Goal: Task Accomplishment & Management: Manage account settings

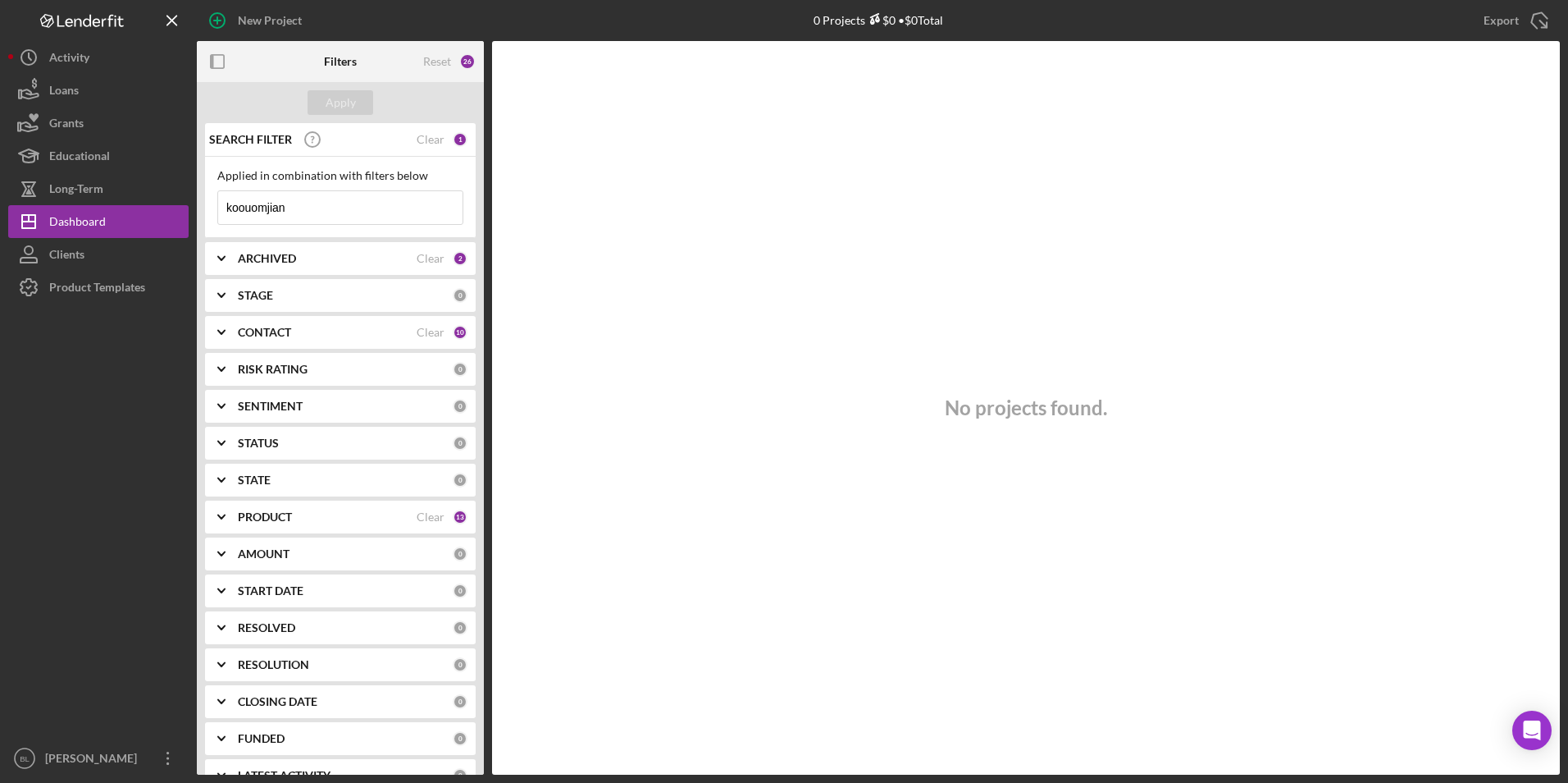
click at [280, 208] on input "koouomjian" at bounding box center [341, 208] width 245 height 33
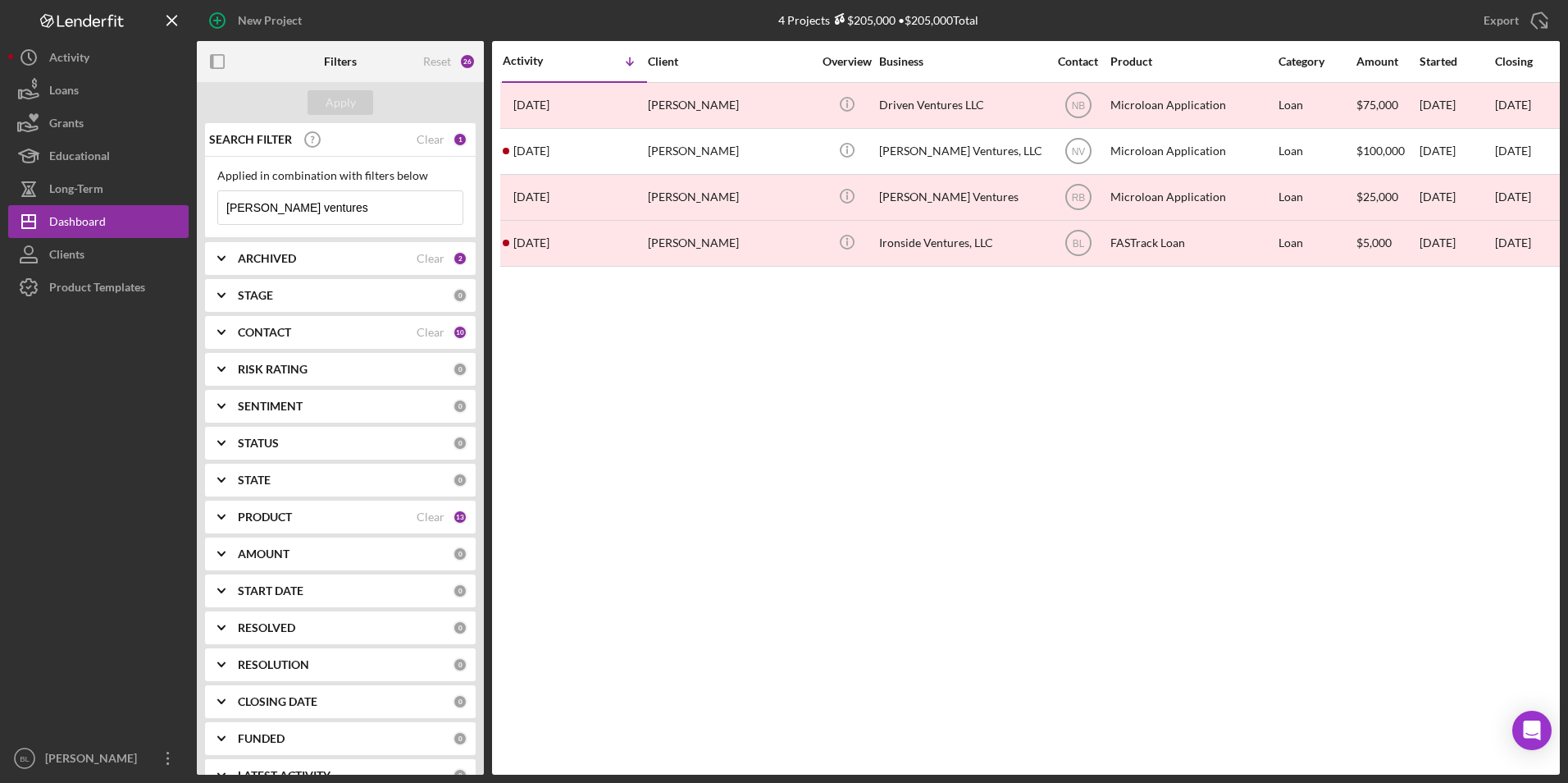
click at [333, 211] on input "[PERSON_NAME] ventures" at bounding box center [341, 208] width 245 height 33
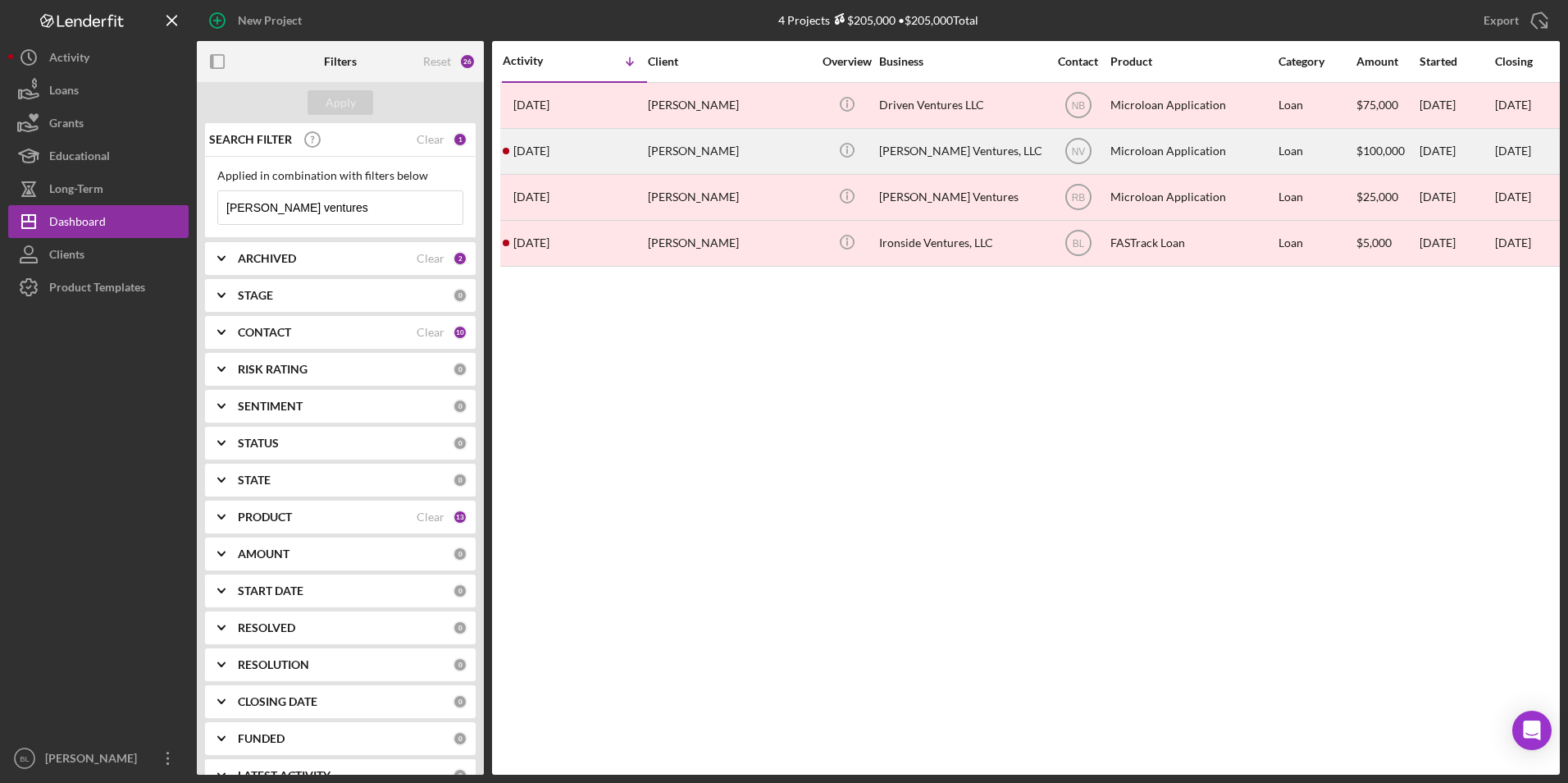
type input "[PERSON_NAME] ventures"
click at [672, 154] on div "[PERSON_NAME]" at bounding box center [729, 151] width 164 height 44
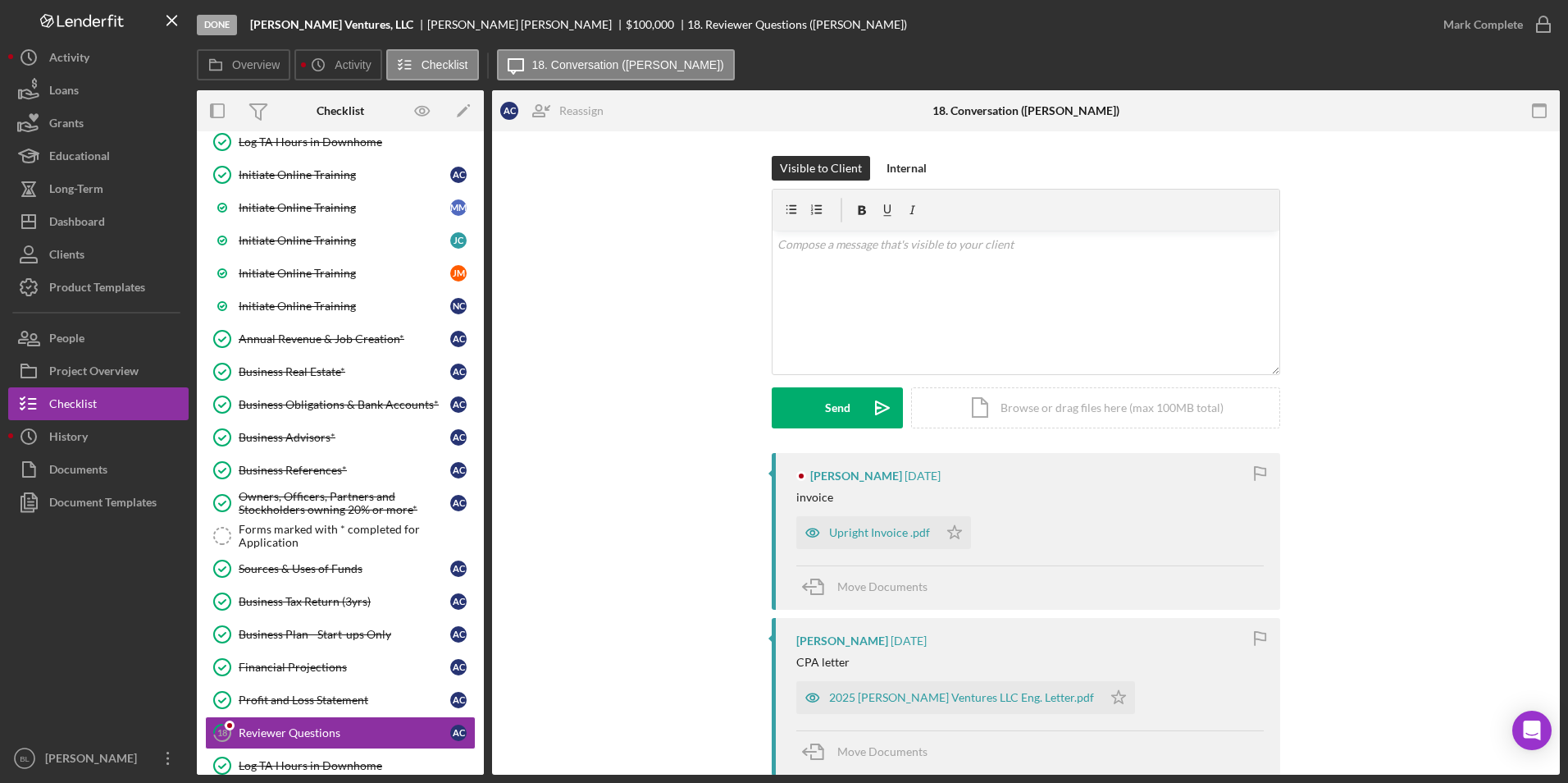
scroll to position [597, 0]
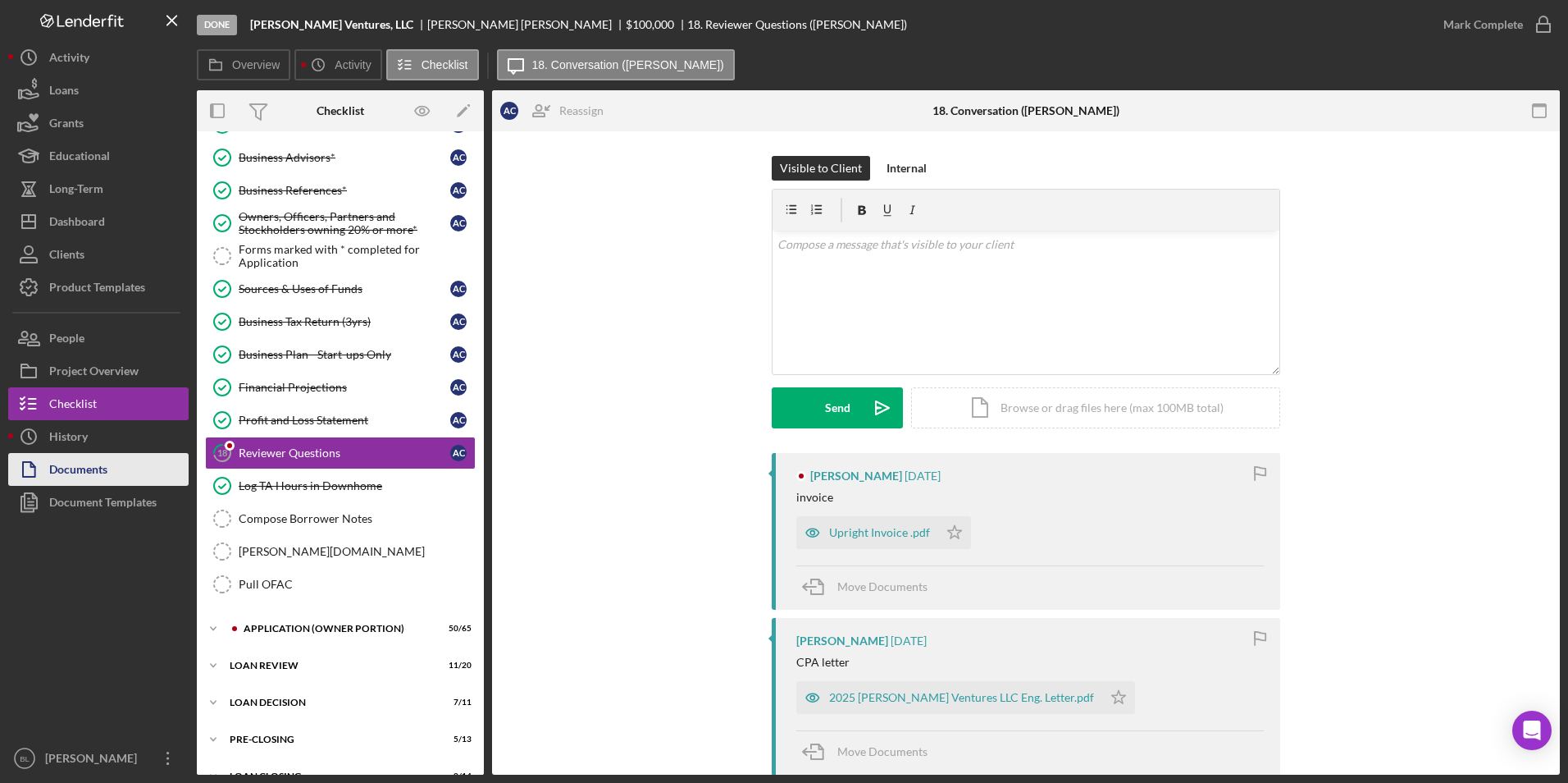
drag, startPoint x: 108, startPoint y: 469, endPoint x: 120, endPoint y: 473, distance: 12.6
click at [108, 469] on div "Documents" at bounding box center [78, 471] width 58 height 37
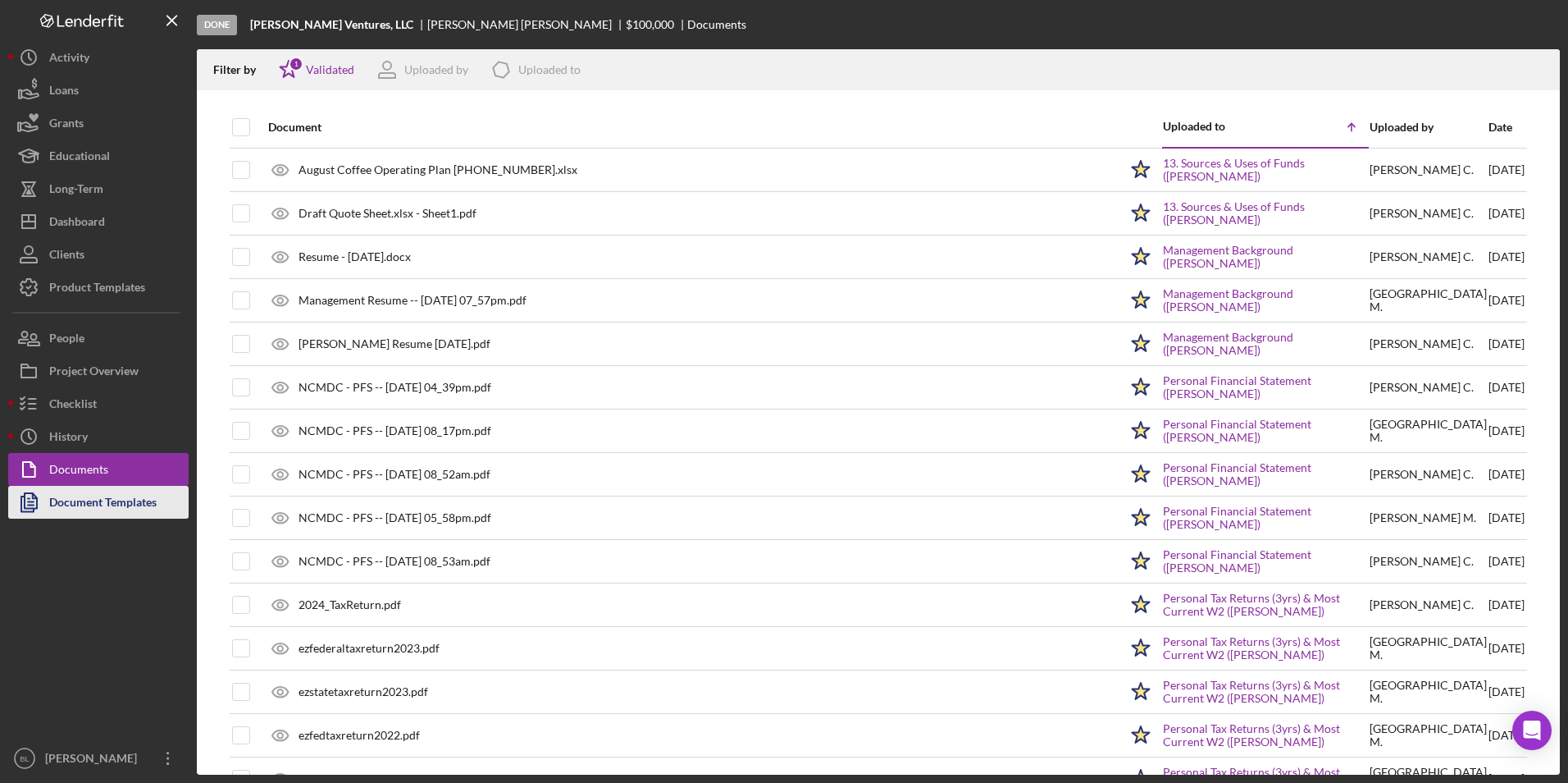
click at [105, 498] on div "Document Templates" at bounding box center [102, 504] width 108 height 37
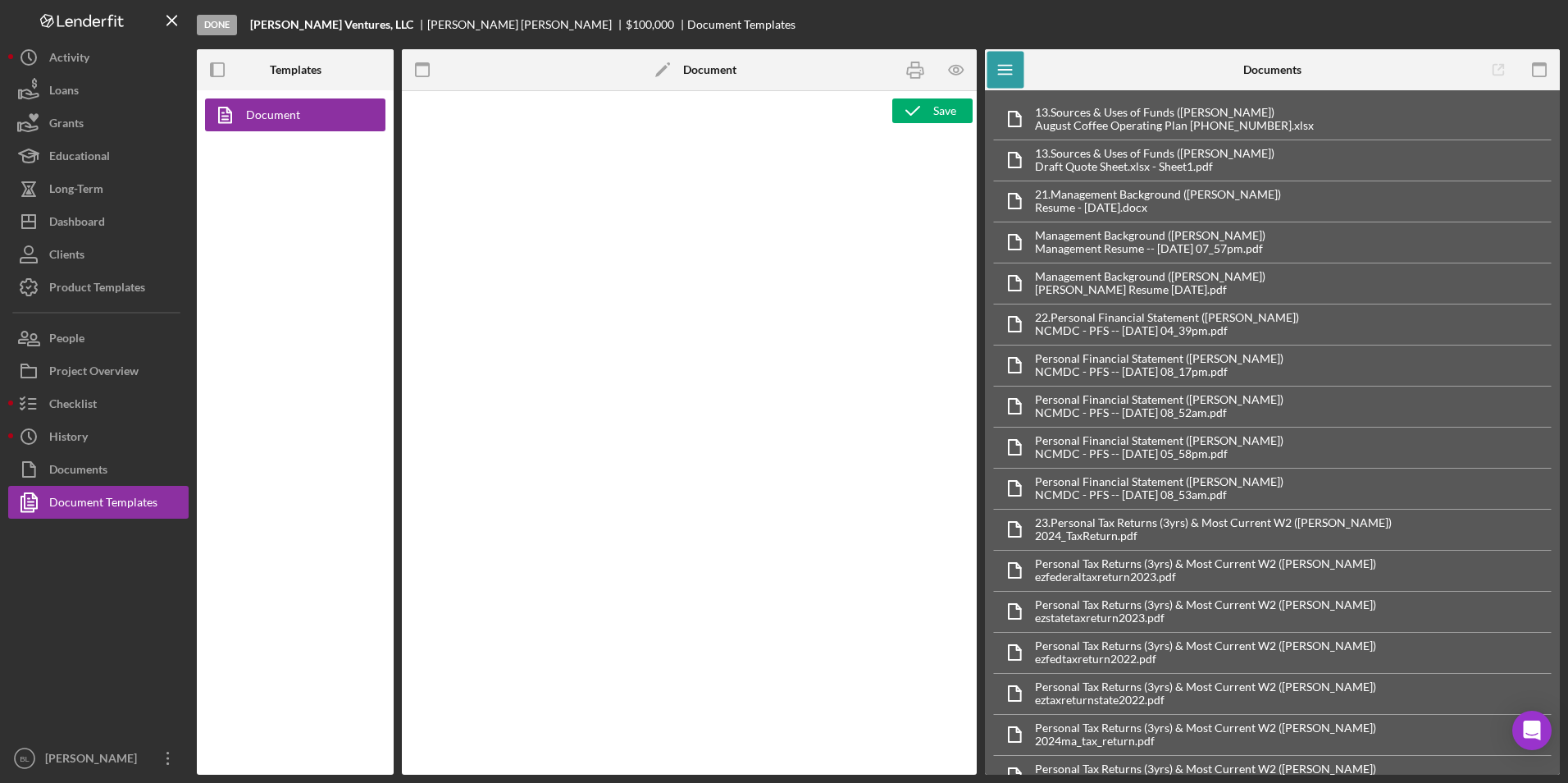
type textarea "<p style="text-align: center; line-height: normal; margin: 0 0 8pt; font-size: …"
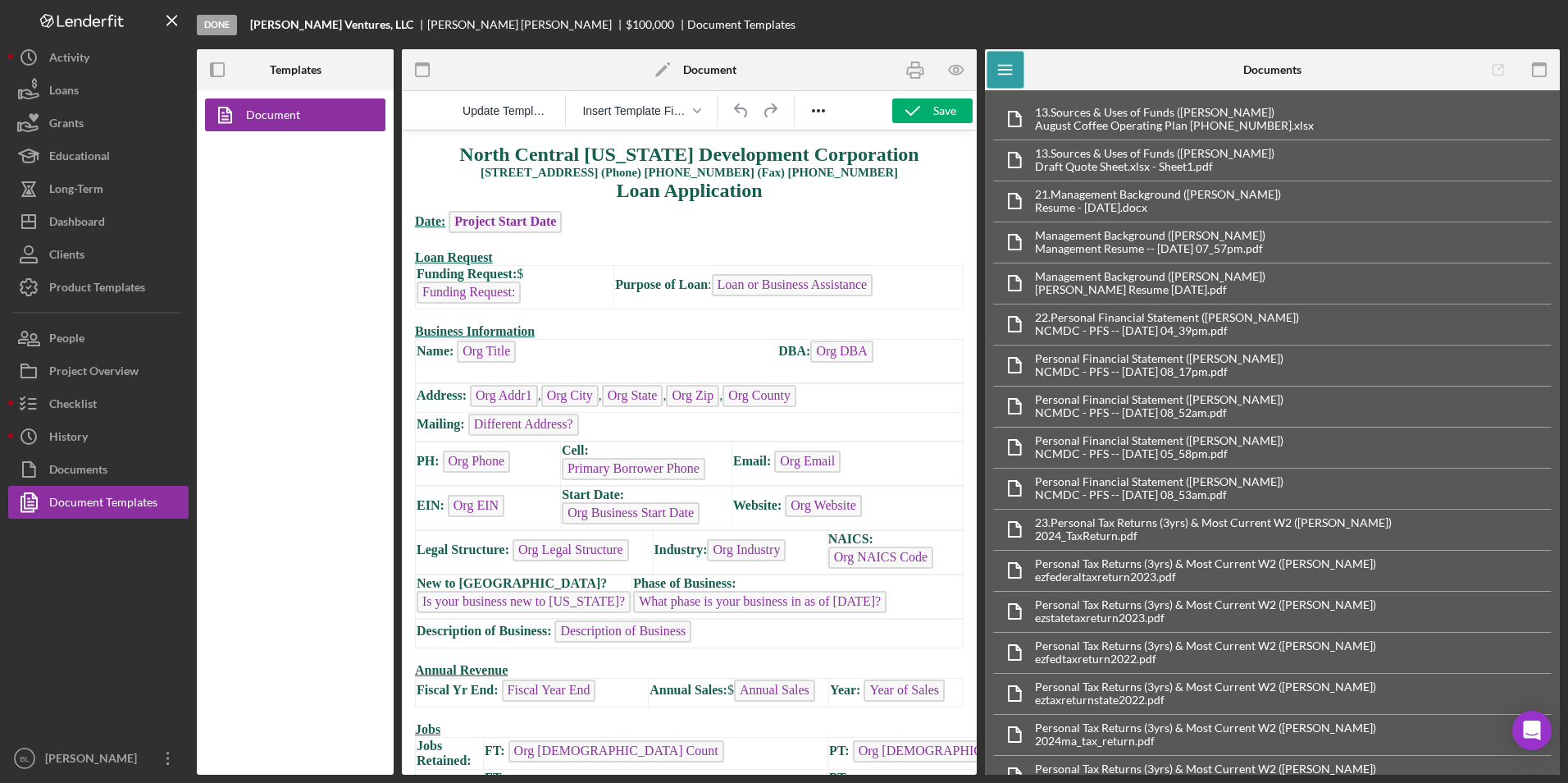
click at [307, 178] on div "Document" at bounding box center [294, 432] width 197 height 684
click at [294, 221] on div "Document" at bounding box center [294, 432] width 197 height 684
click at [105, 473] on div "Documents" at bounding box center [78, 471] width 58 height 37
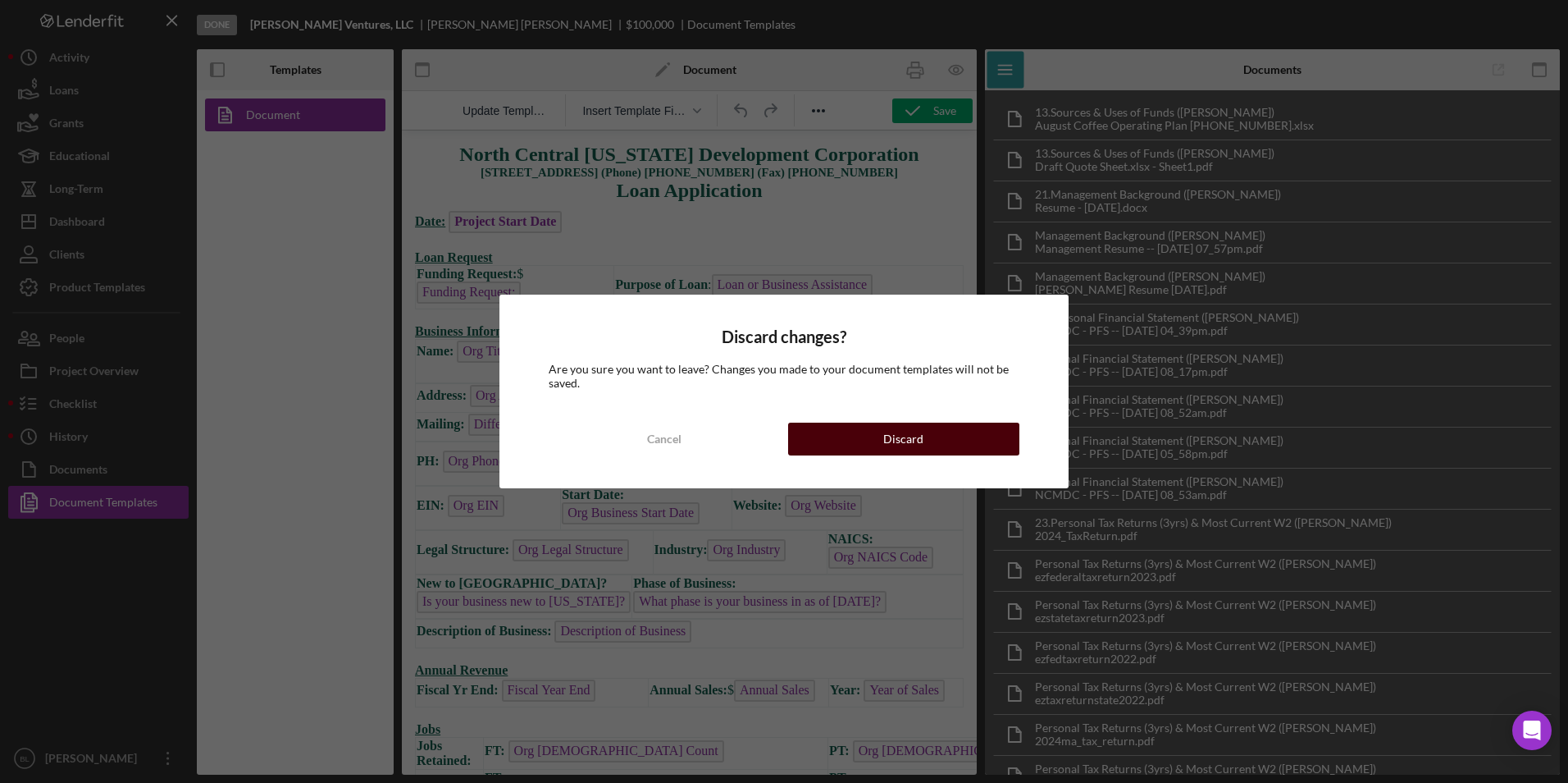
click at [853, 440] on button "Discard" at bounding box center [903, 439] width 231 height 33
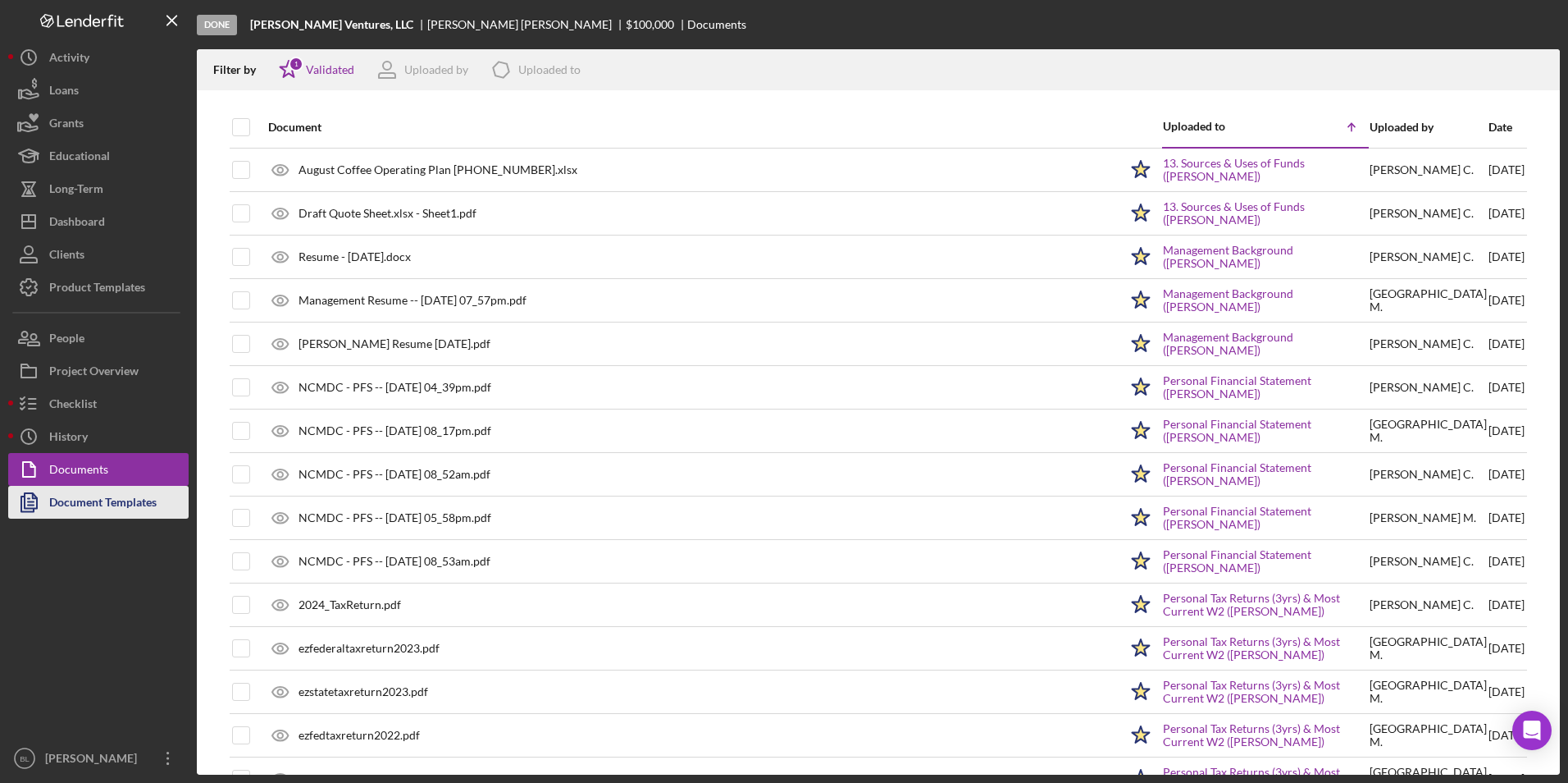
click at [119, 499] on div "Document Templates" at bounding box center [102, 504] width 108 height 37
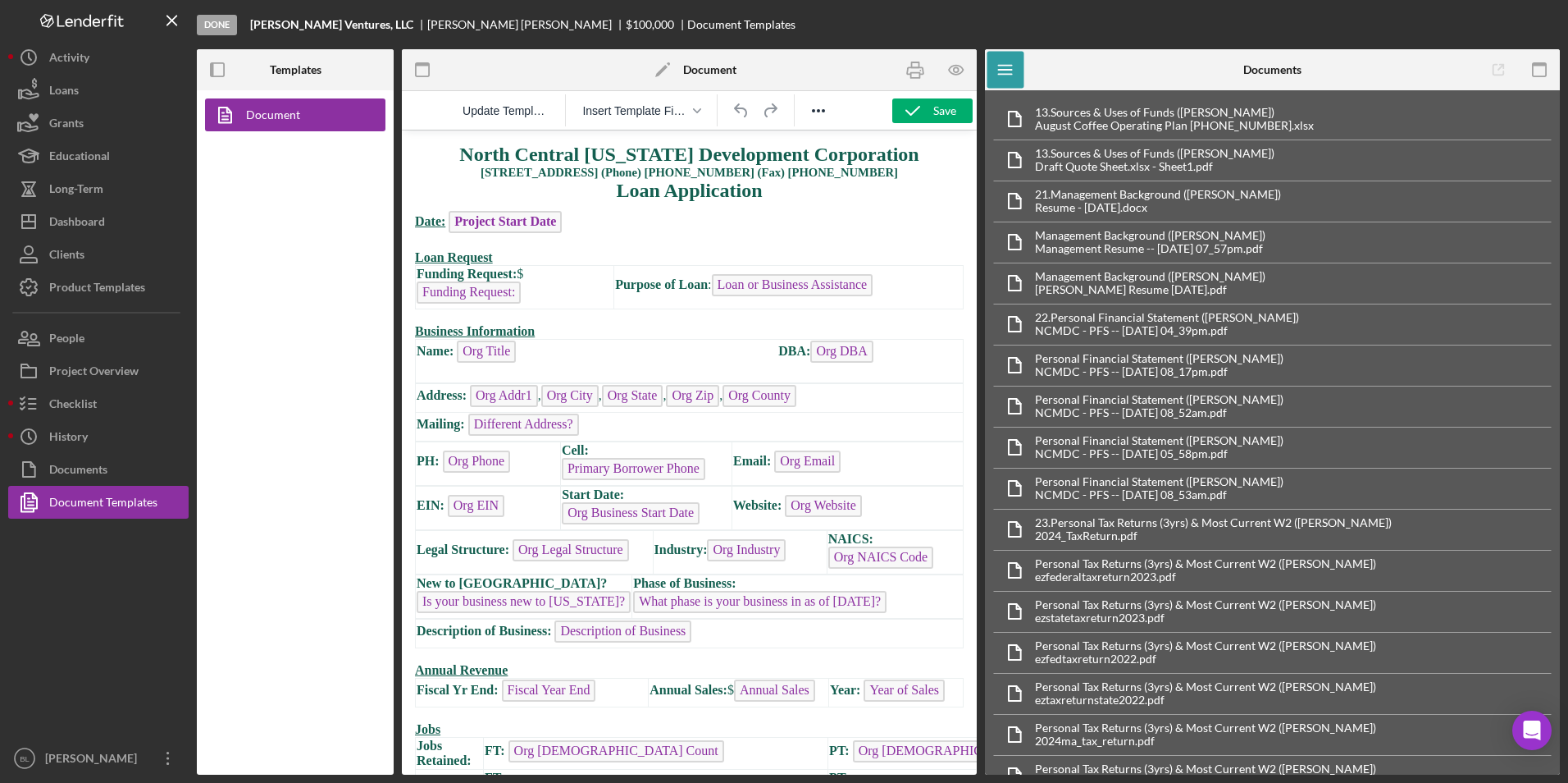
click at [543, 70] on div at bounding box center [498, 69] width 192 height 41
click at [489, 117] on span "Update Template" at bounding box center [505, 111] width 86 height 13
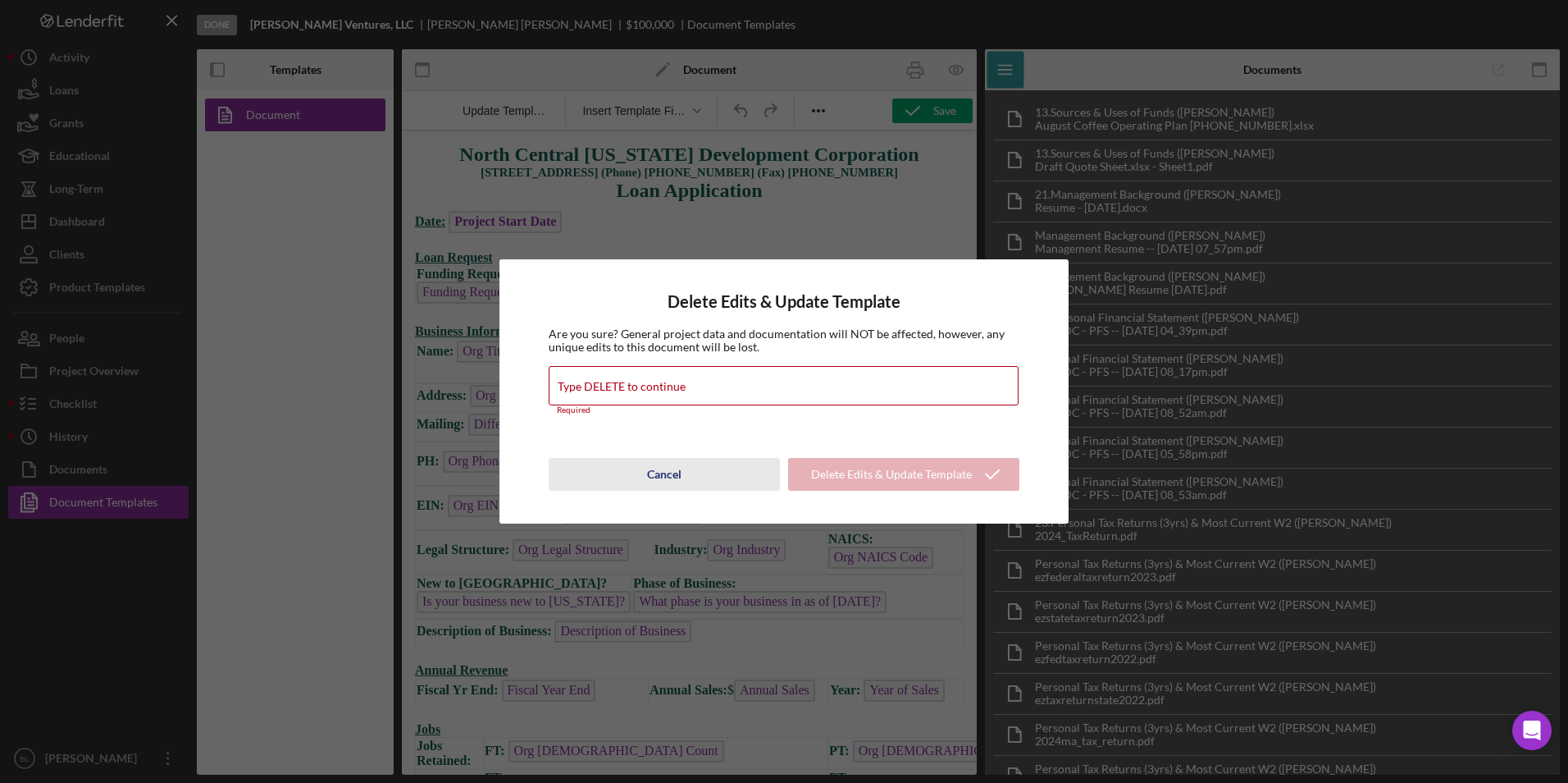
drag, startPoint x: 678, startPoint y: 476, endPoint x: 662, endPoint y: 443, distance: 36.7
click at [677, 476] on div "Cancel" at bounding box center [664, 474] width 34 height 33
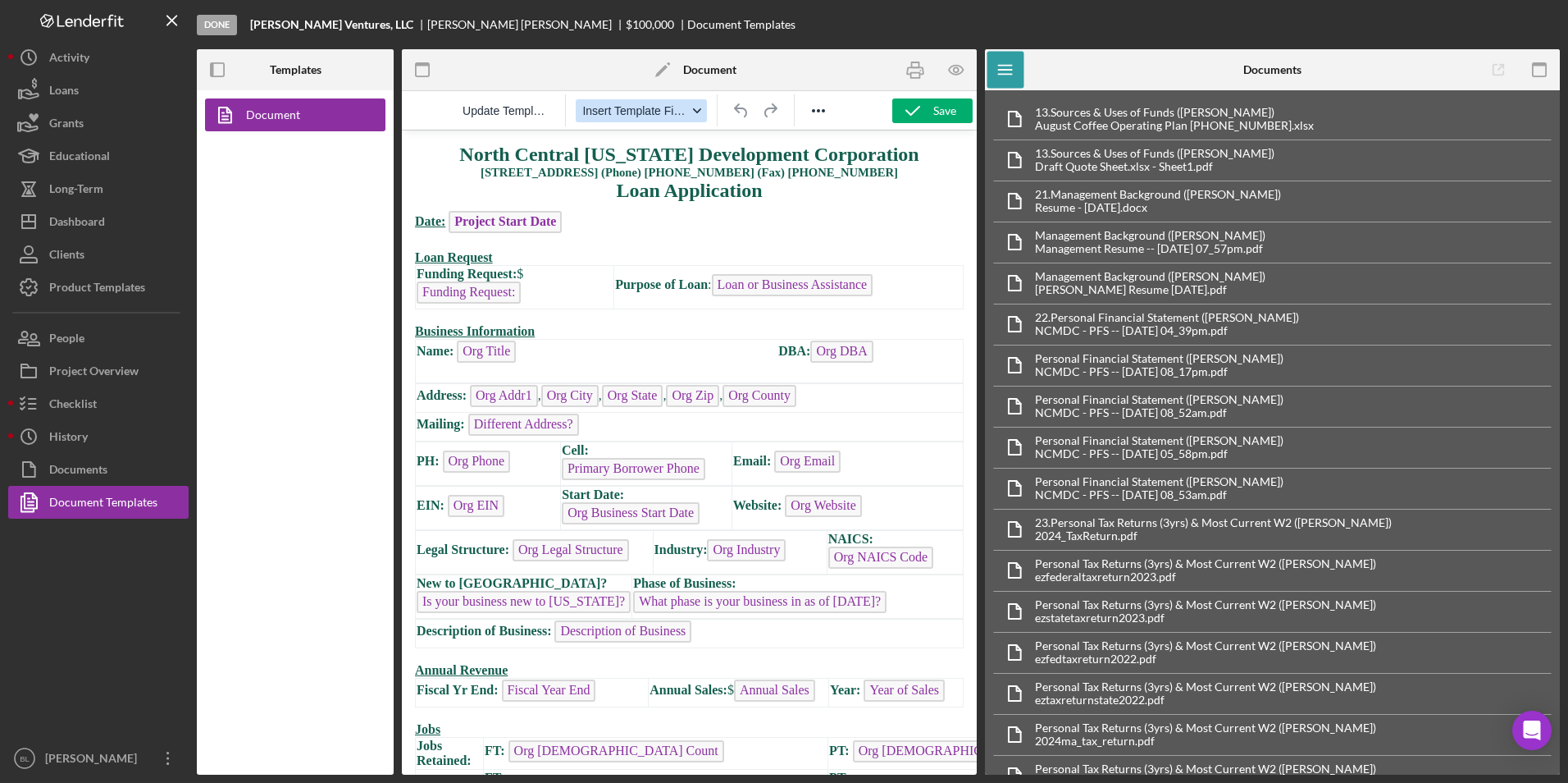
click at [640, 108] on span "Insert Template Field" at bounding box center [635, 111] width 105 height 13
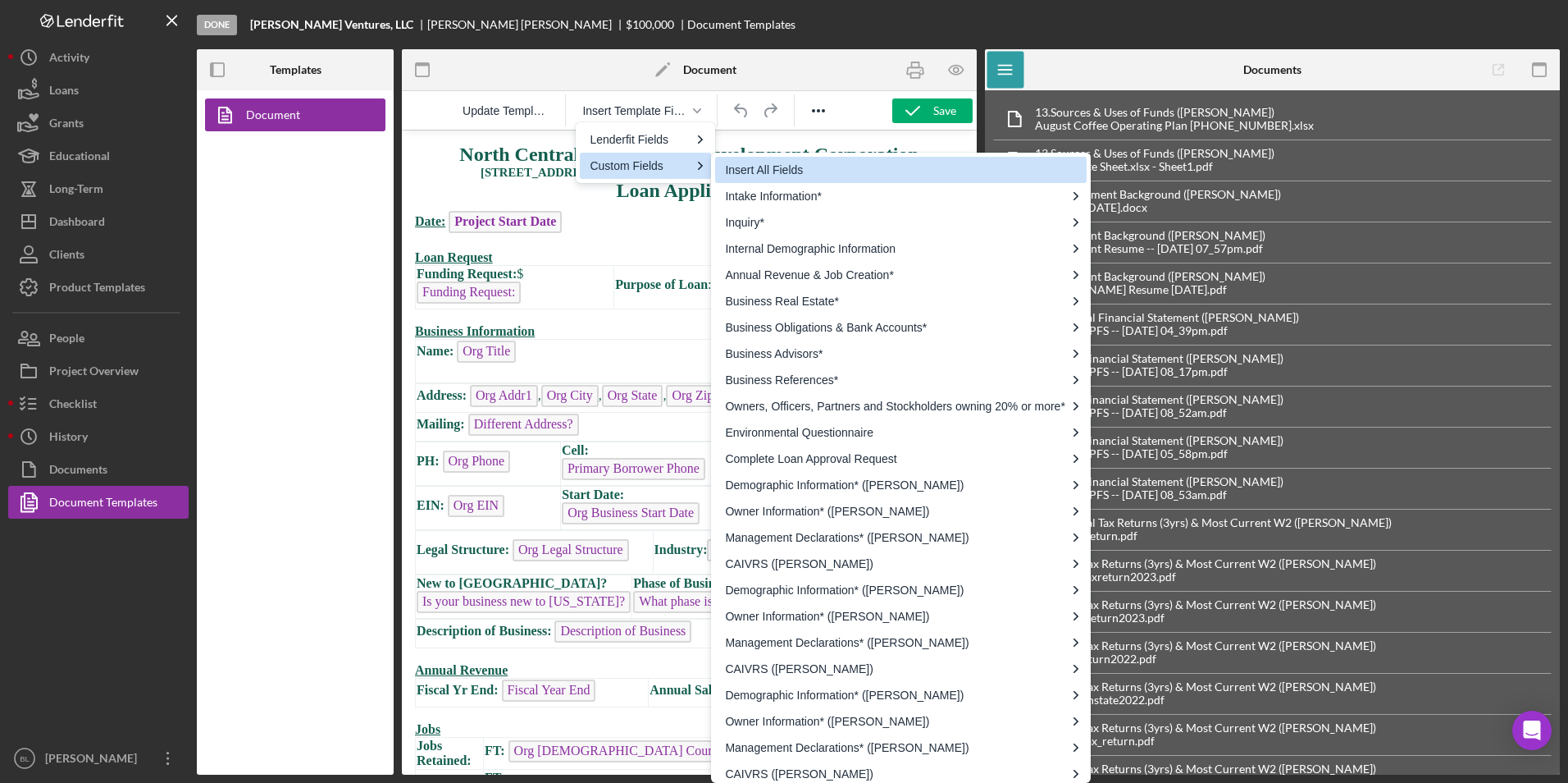
click at [887, 169] on div "Insert All Fields" at bounding box center [901, 170] width 354 height 20
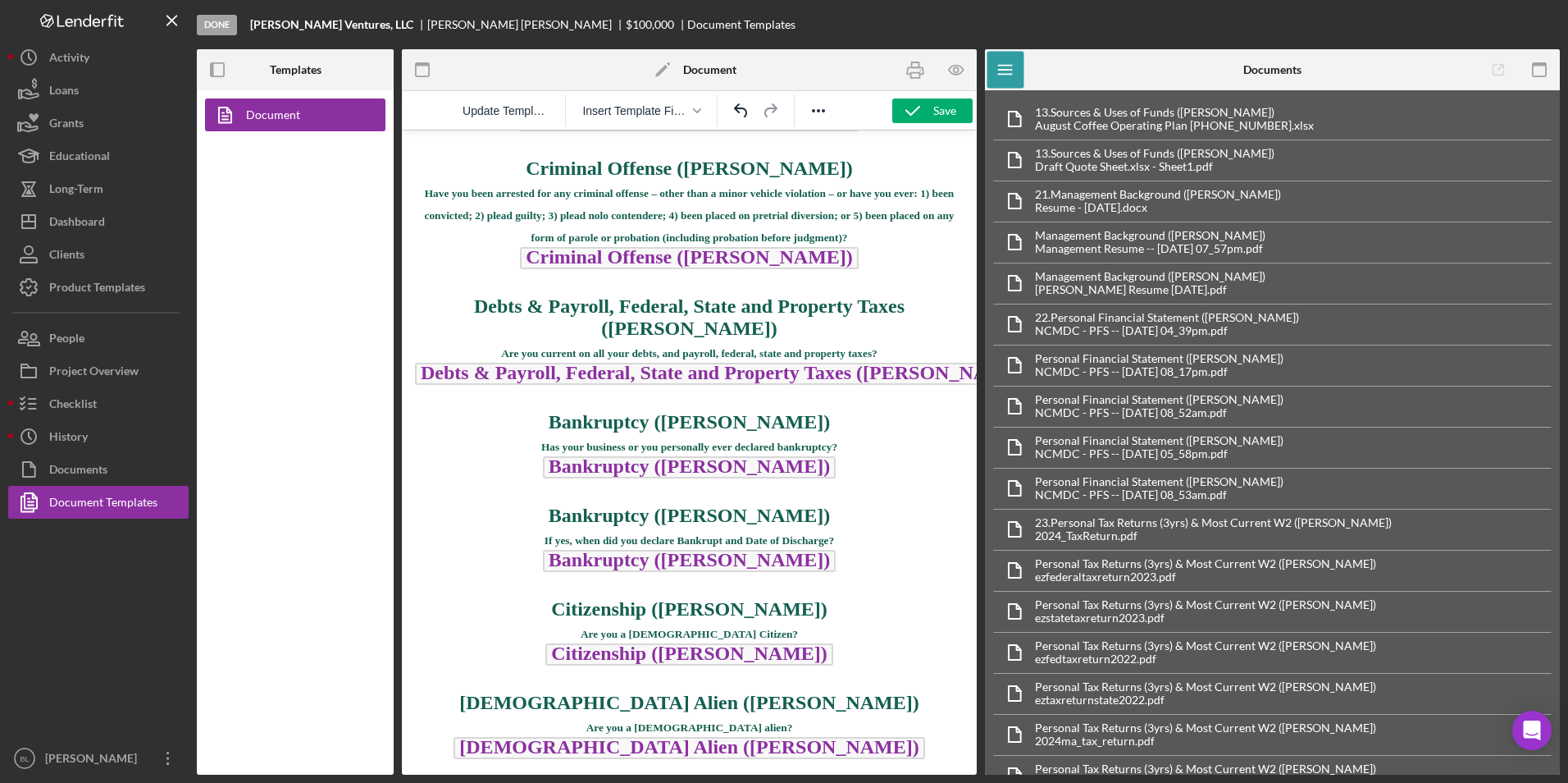
scroll to position [33732, 0]
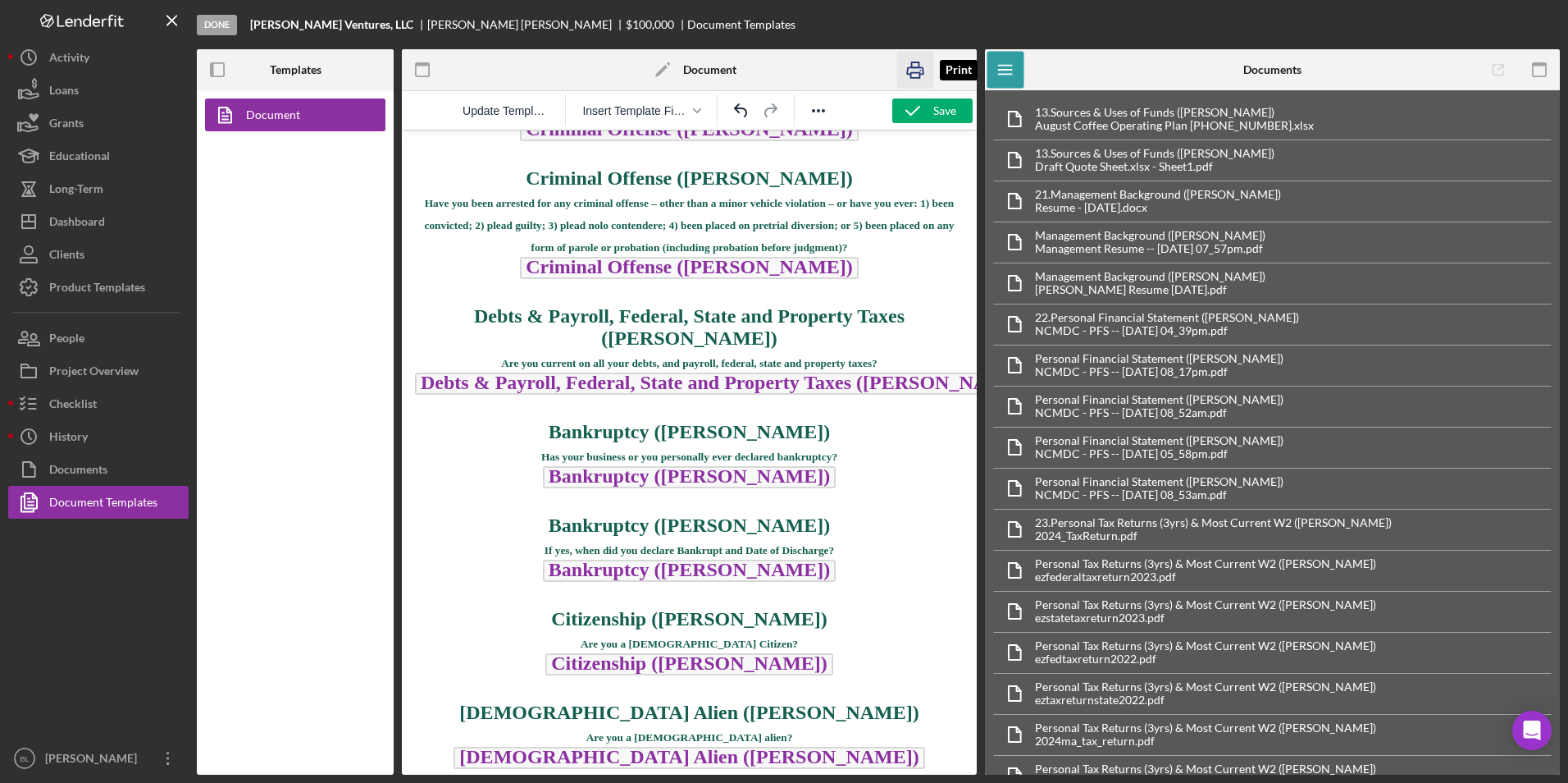
click at [920, 80] on icon "button" at bounding box center [915, 70] width 37 height 37
click at [149, 398] on button "Checklist" at bounding box center [98, 403] width 180 height 33
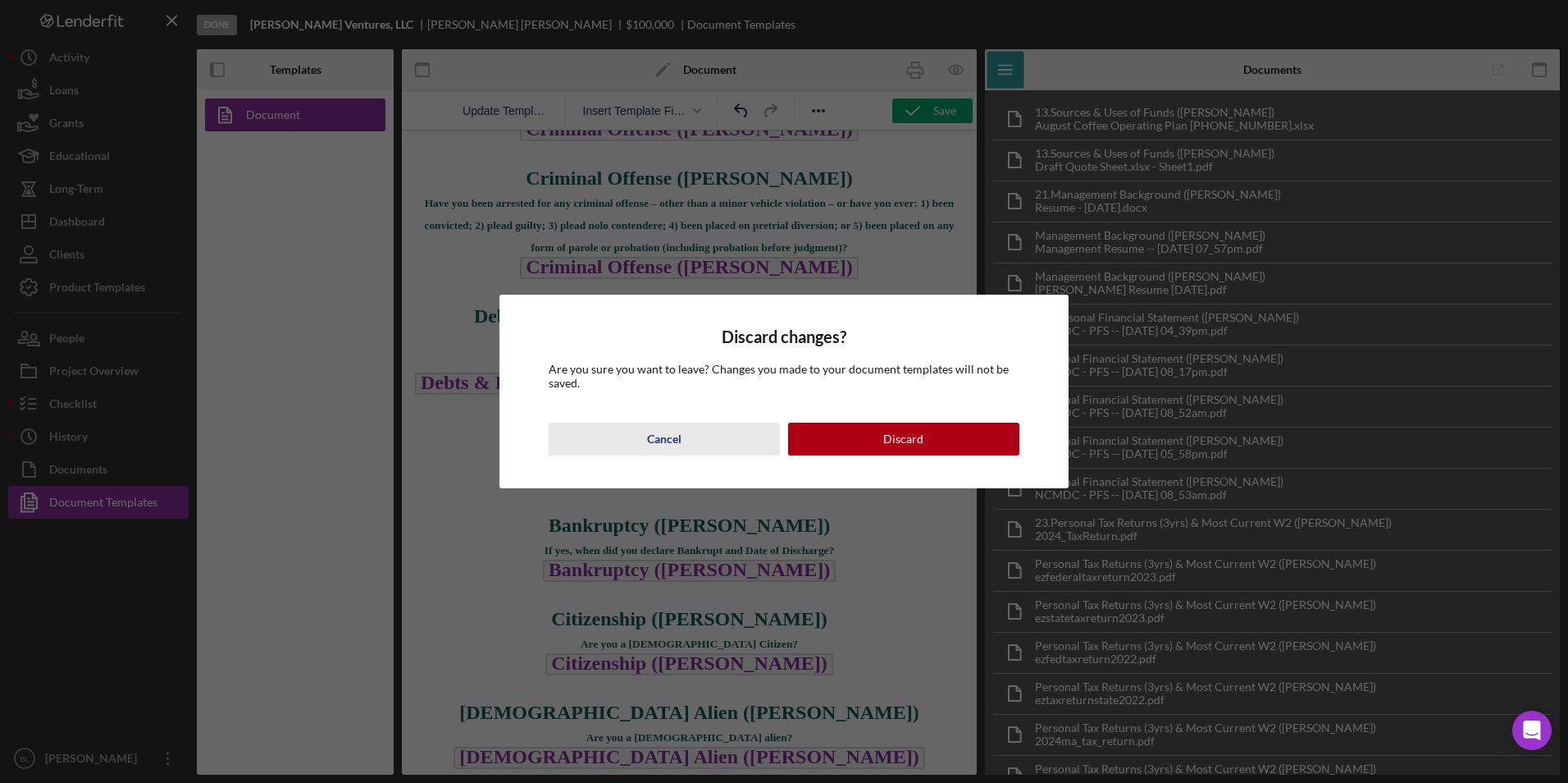
click at [659, 441] on div "Cancel" at bounding box center [664, 439] width 34 height 33
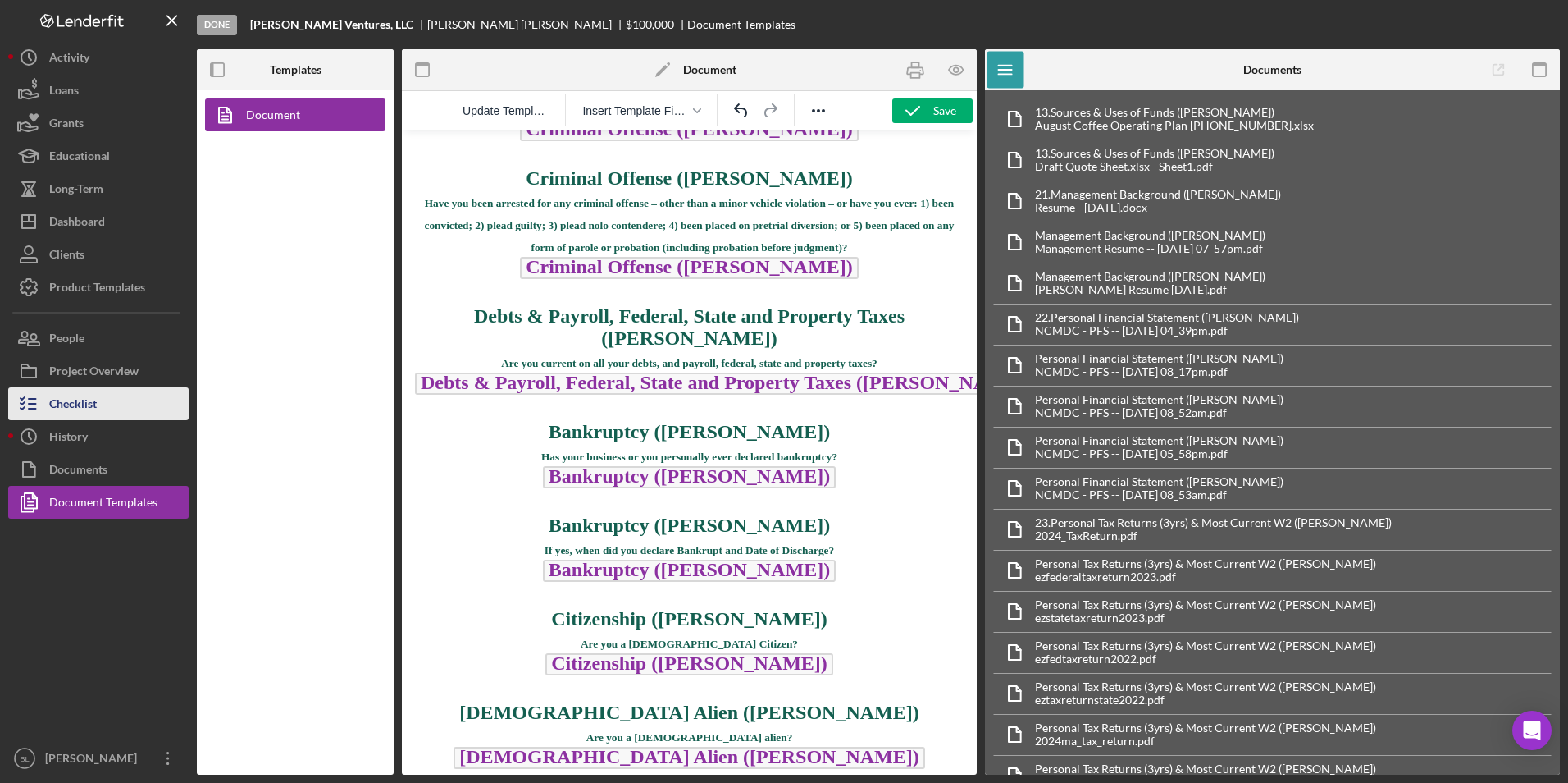
click at [77, 394] on div "Checklist" at bounding box center [72, 405] width 48 height 37
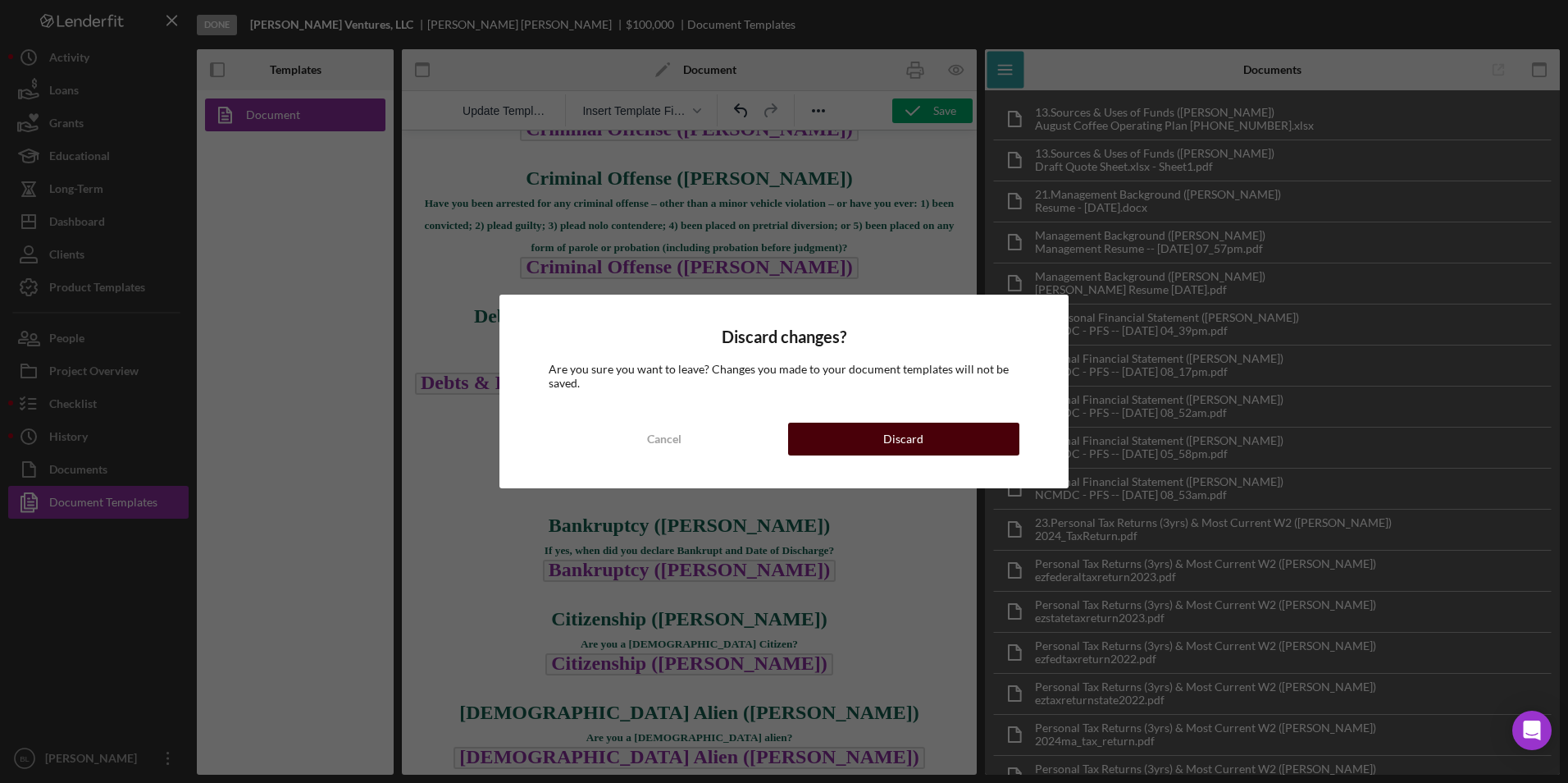
click at [888, 429] on div "Discard" at bounding box center [903, 439] width 40 height 33
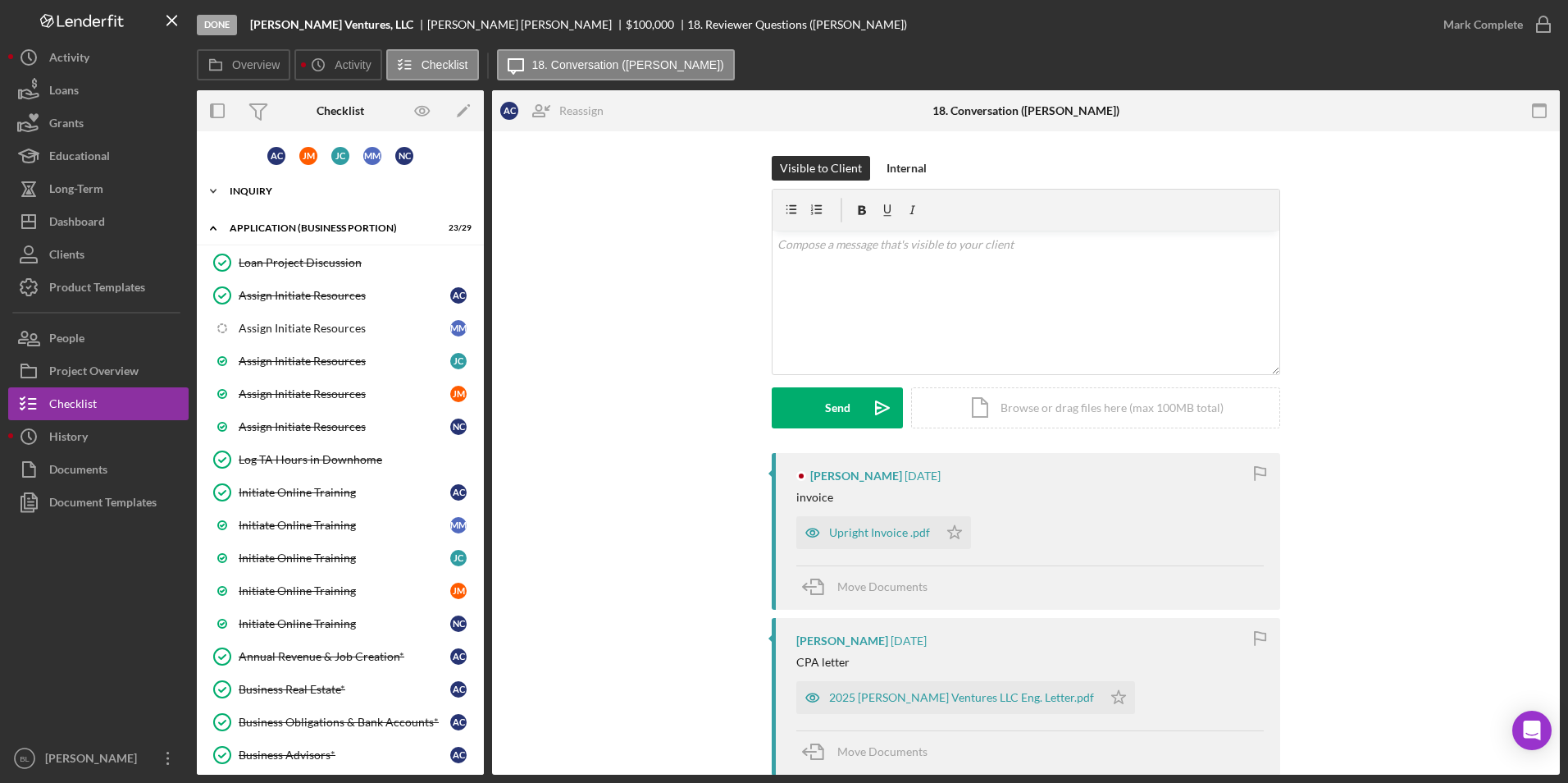
drag, startPoint x: 299, startPoint y: 167, endPoint x: 351, endPoint y: 188, distance: 56.1
click at [301, 166] on div "[PERSON_NAME]" at bounding box center [308, 155] width 32 height 32
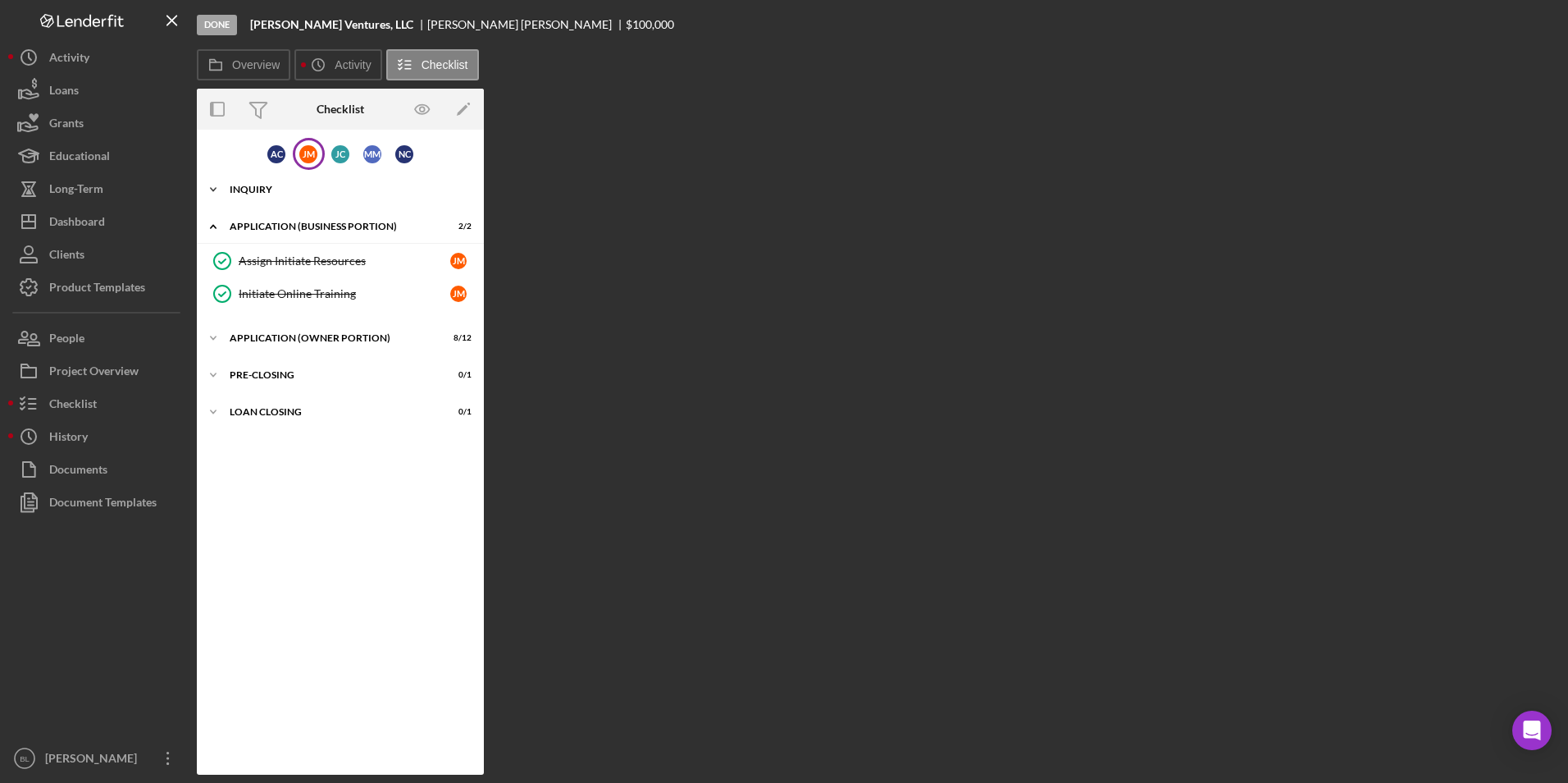
click at [253, 189] on div "INQUIRY" at bounding box center [346, 189] width 234 height 10
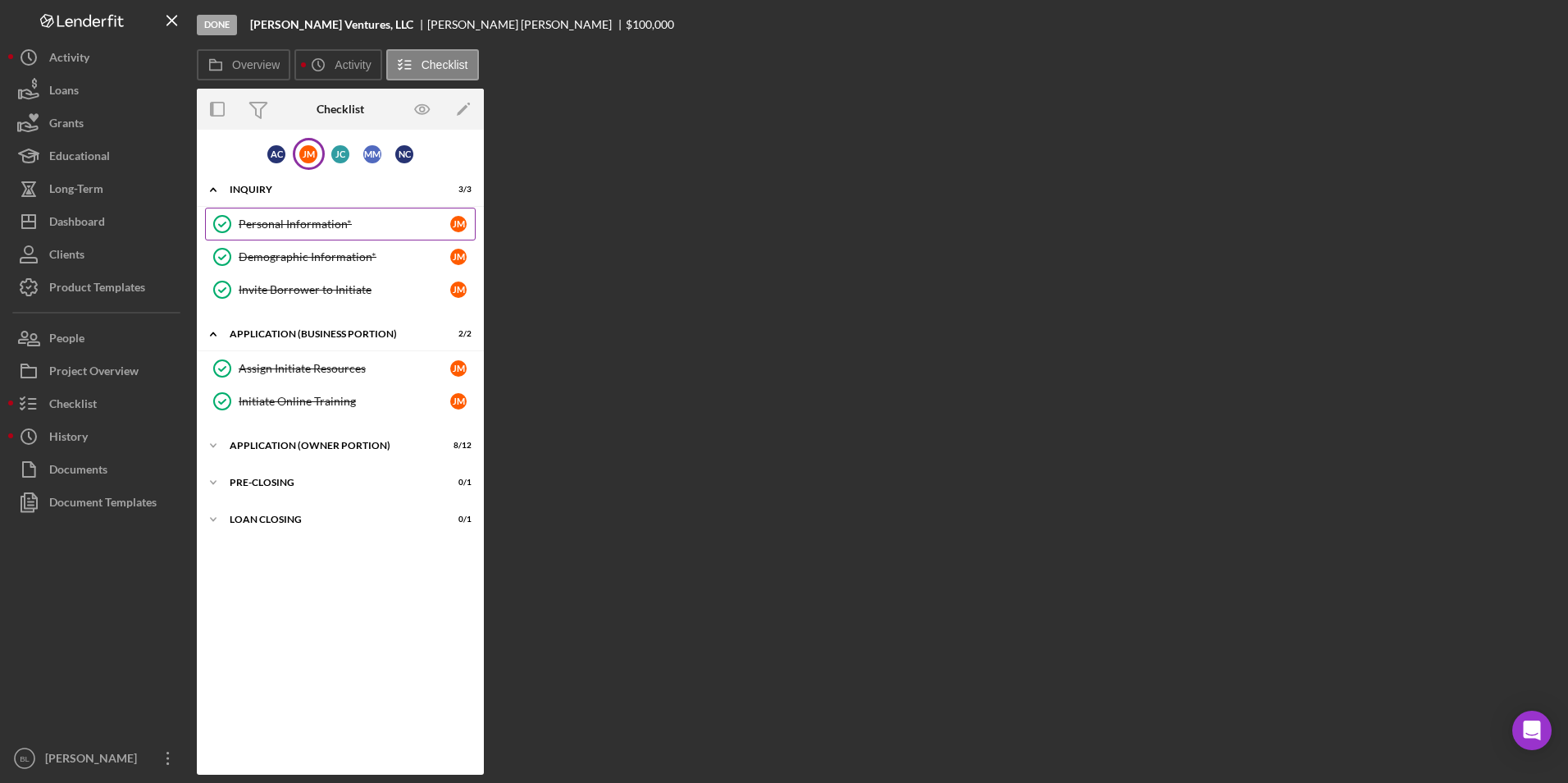
click at [254, 223] on div "Personal Information*" at bounding box center [344, 224] width 212 height 13
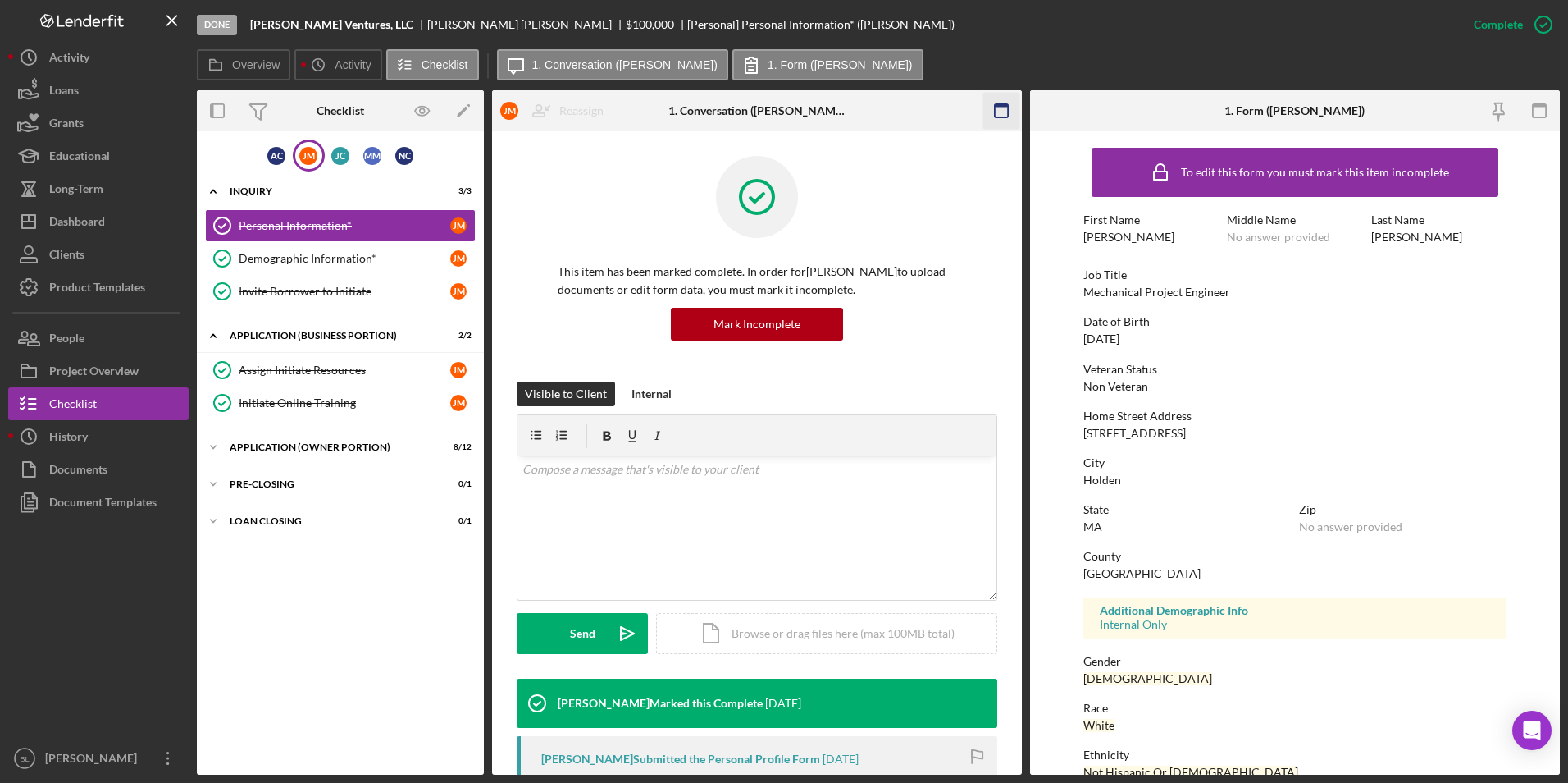
click at [992, 103] on icon "button" at bounding box center [1001, 111] width 37 height 37
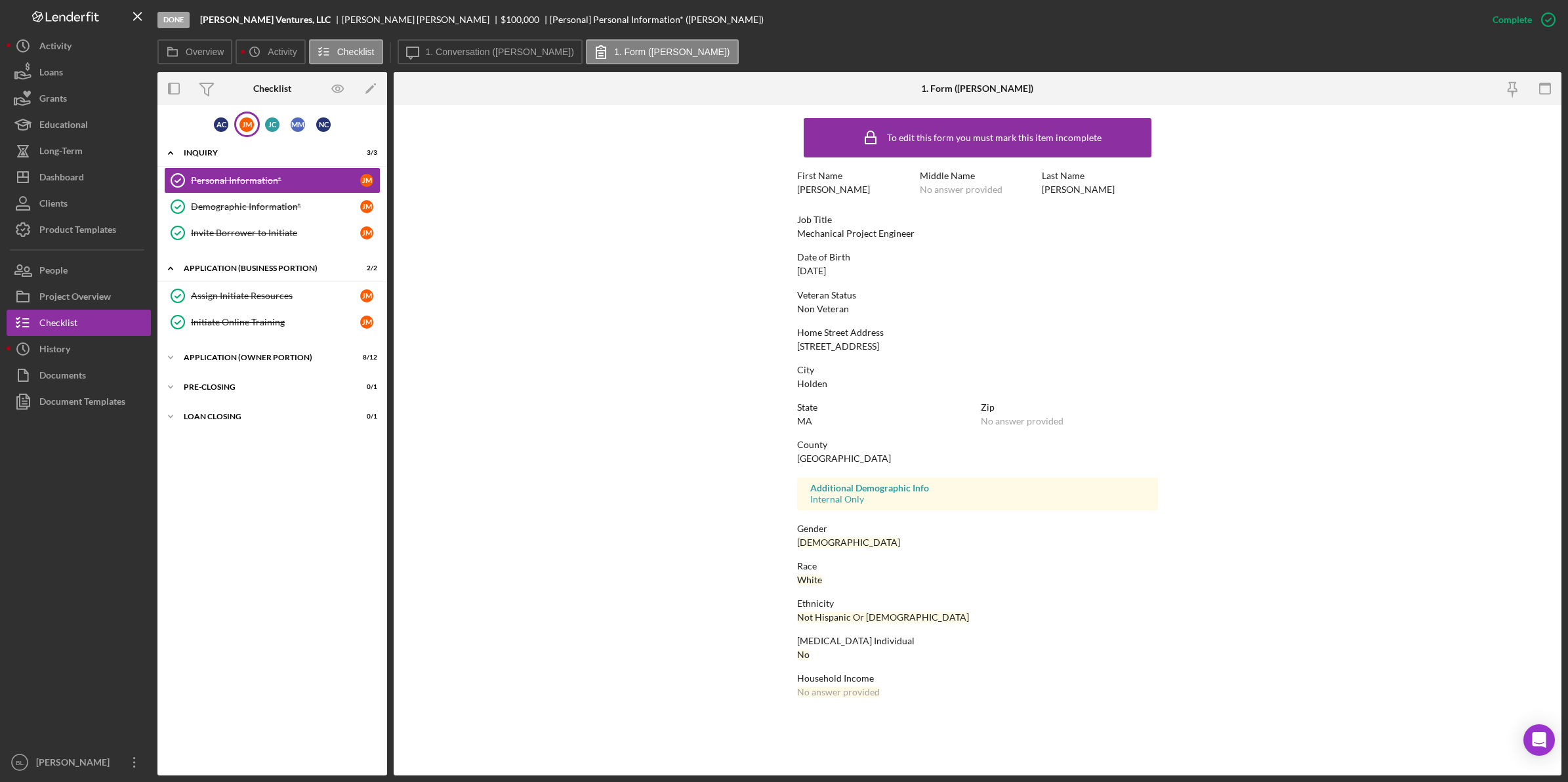
drag, startPoint x: 1220, startPoint y: 0, endPoint x: 1112, endPoint y: 567, distance: 577.2
click at [1112, 567] on div "Race" at bounding box center [977, 566] width 361 height 10
drag, startPoint x: 326, startPoint y: 694, endPoint x: 325, endPoint y: 687, distance: 7.1
click at [325, 625] on div "A C J M J C M M N C Icon/Expander INQUIRY 3 / 3 Personal Information* Personal …" at bounding box center [272, 440] width 230 height 657
click at [267, 213] on link "Demographic Information* Demographic Information* [PERSON_NAME]" at bounding box center [272, 207] width 217 height 26
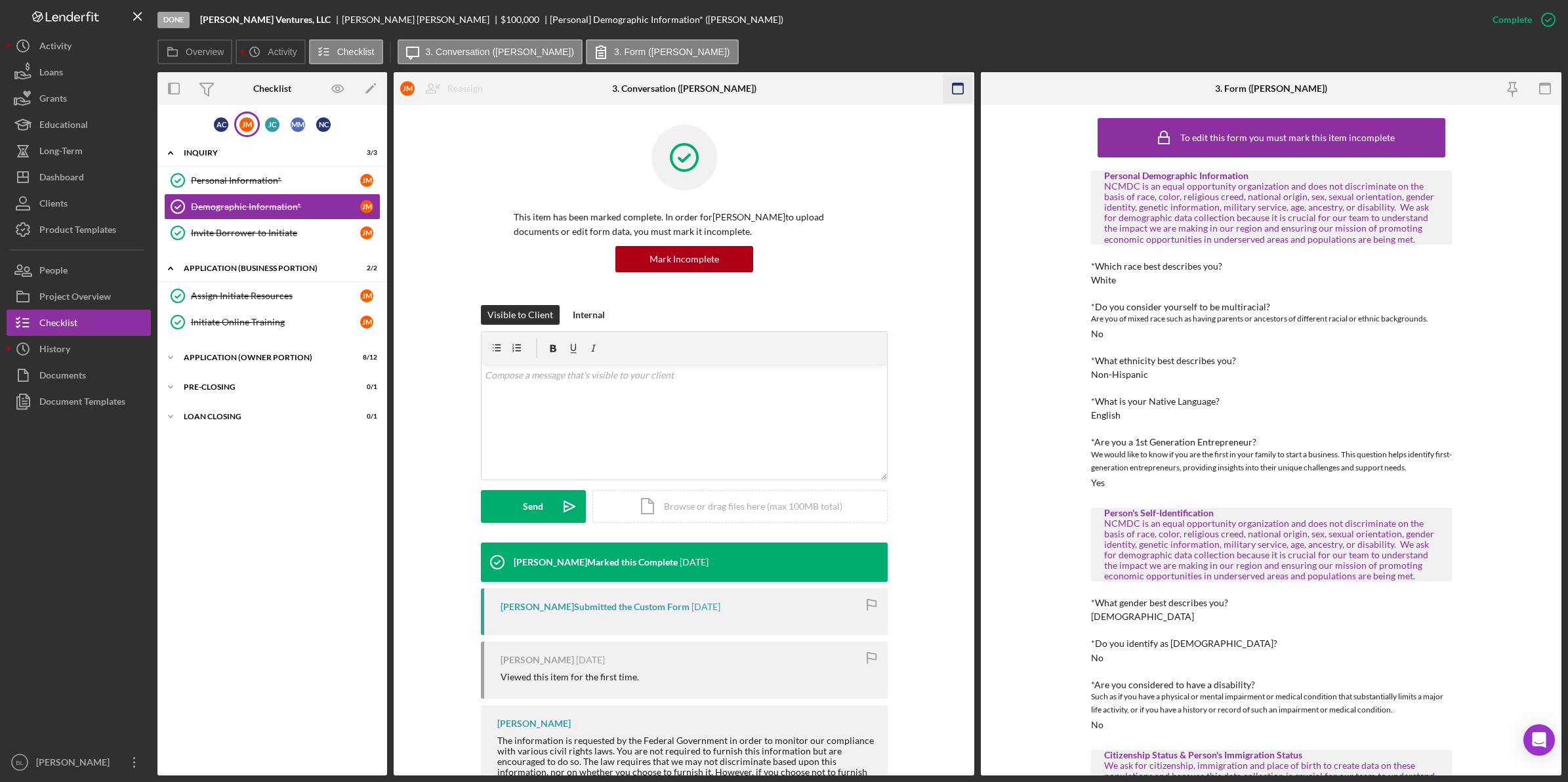
click at [948, 93] on icon "button" at bounding box center [958, 88] width 30 height 30
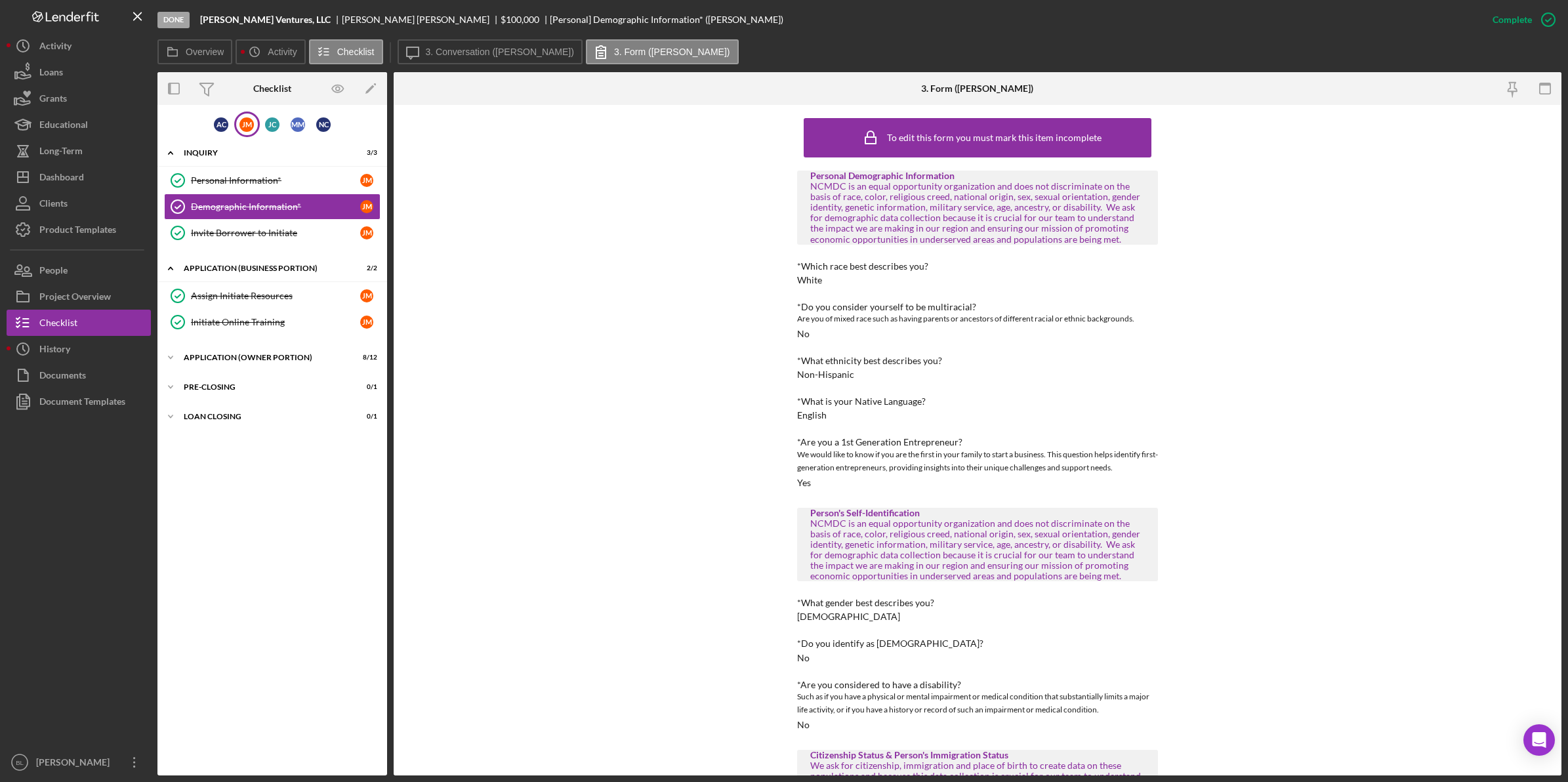
click at [1254, 217] on div "To edit this form you must mark this item incomplete Personal Demographic Infor…" at bounding box center [977, 440] width 1167 height 670
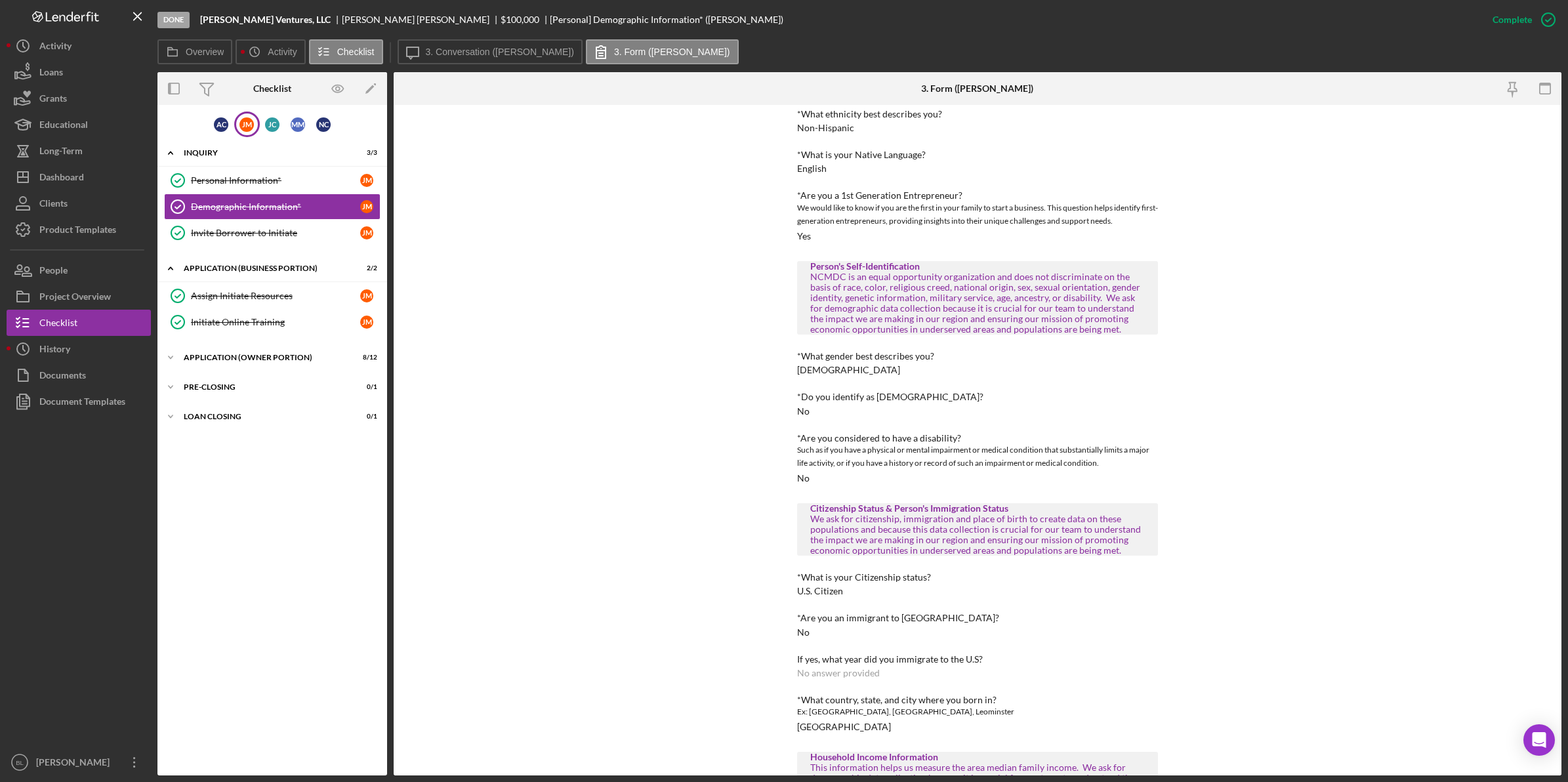
scroll to position [378, 0]
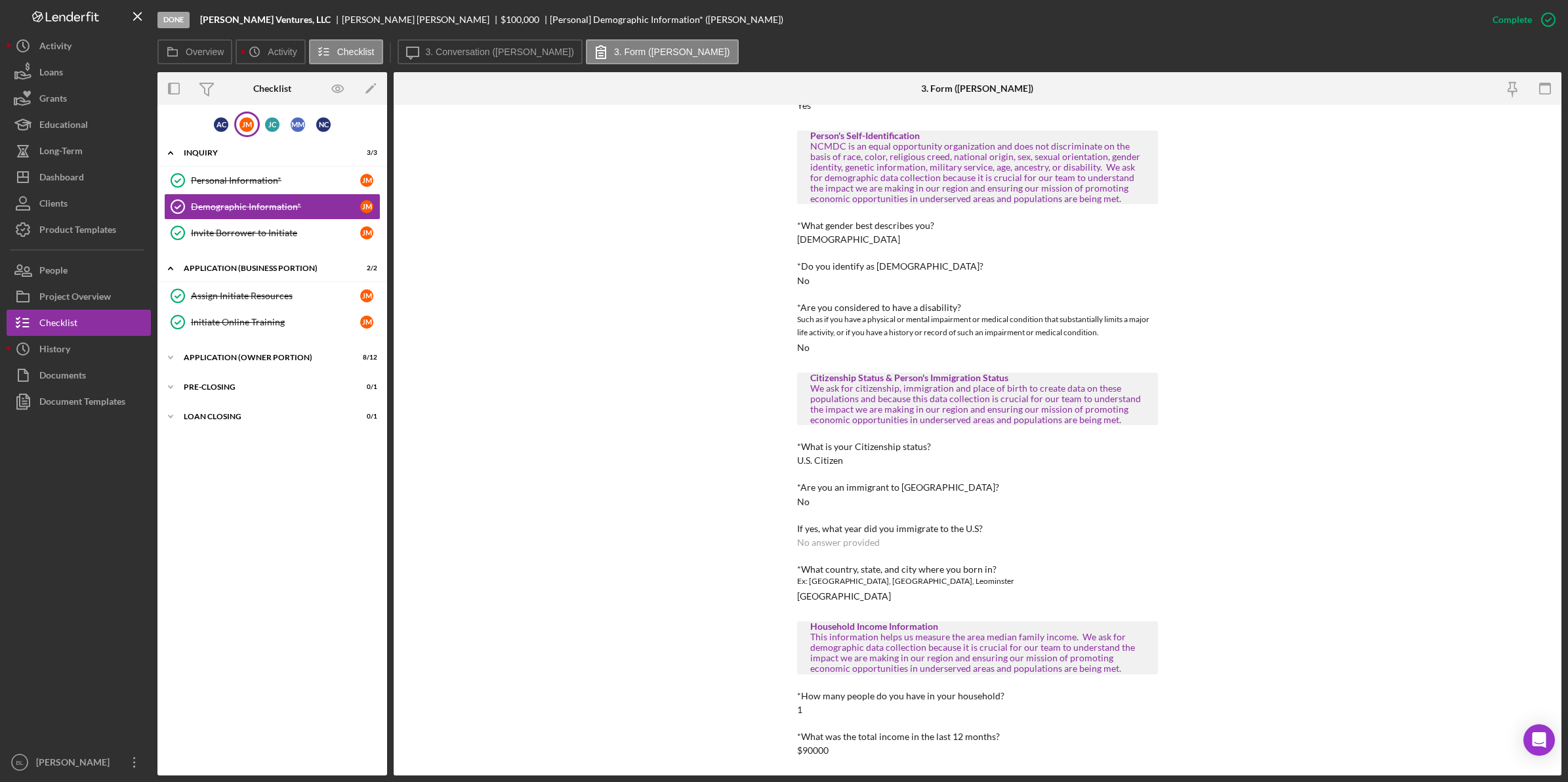
drag, startPoint x: 1343, startPoint y: 317, endPoint x: 1336, endPoint y: 313, distance: 8.1
click at [1254, 318] on div "To edit this form you must mark this item incomplete Personal Demographic Infor…" at bounding box center [977, 440] width 1167 height 670
click at [223, 234] on div "Invite Borrower to Initiate" at bounding box center [275, 233] width 170 height 10
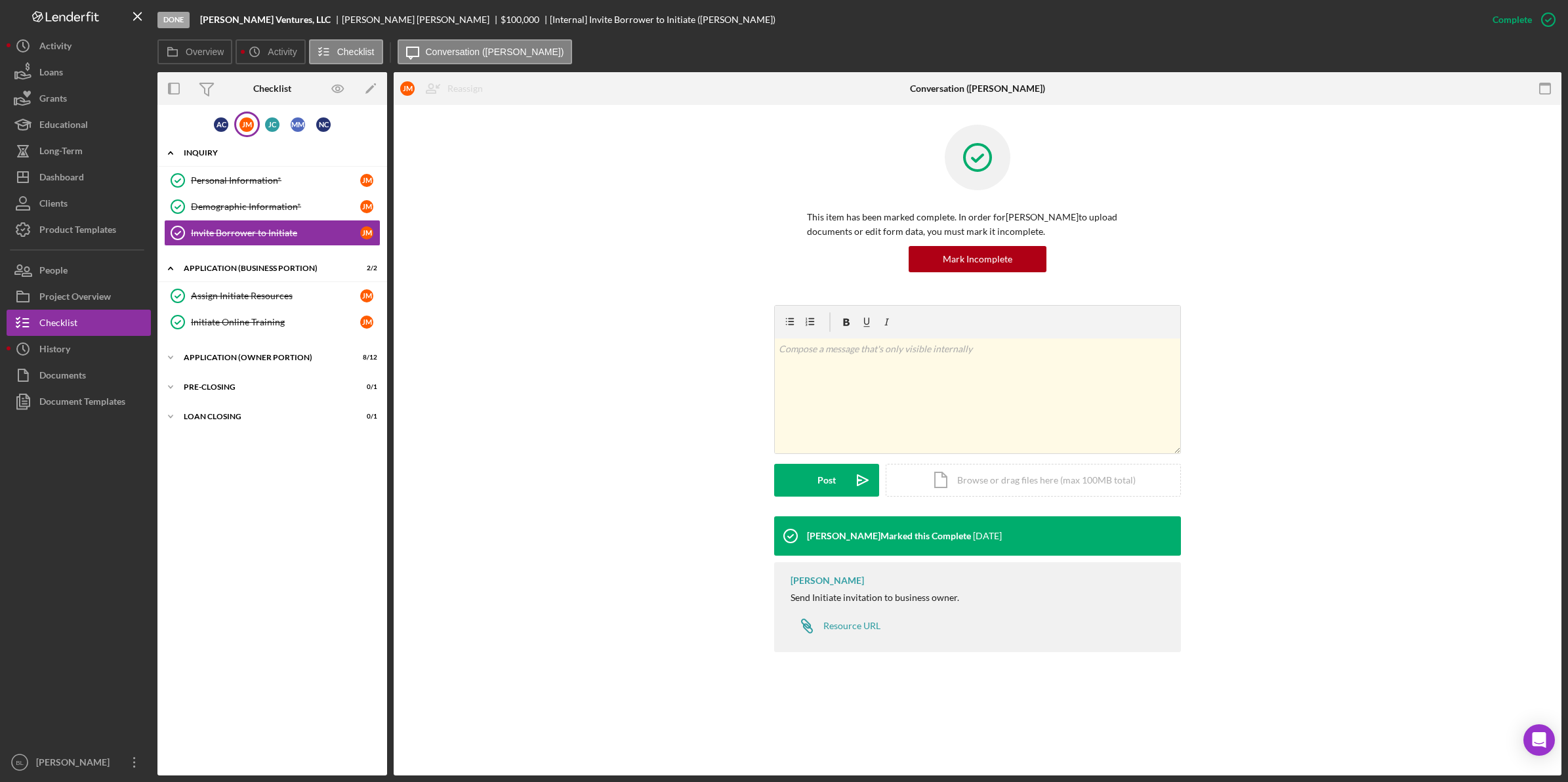
click at [192, 153] on div "INQUIRY" at bounding box center [277, 152] width 187 height 8
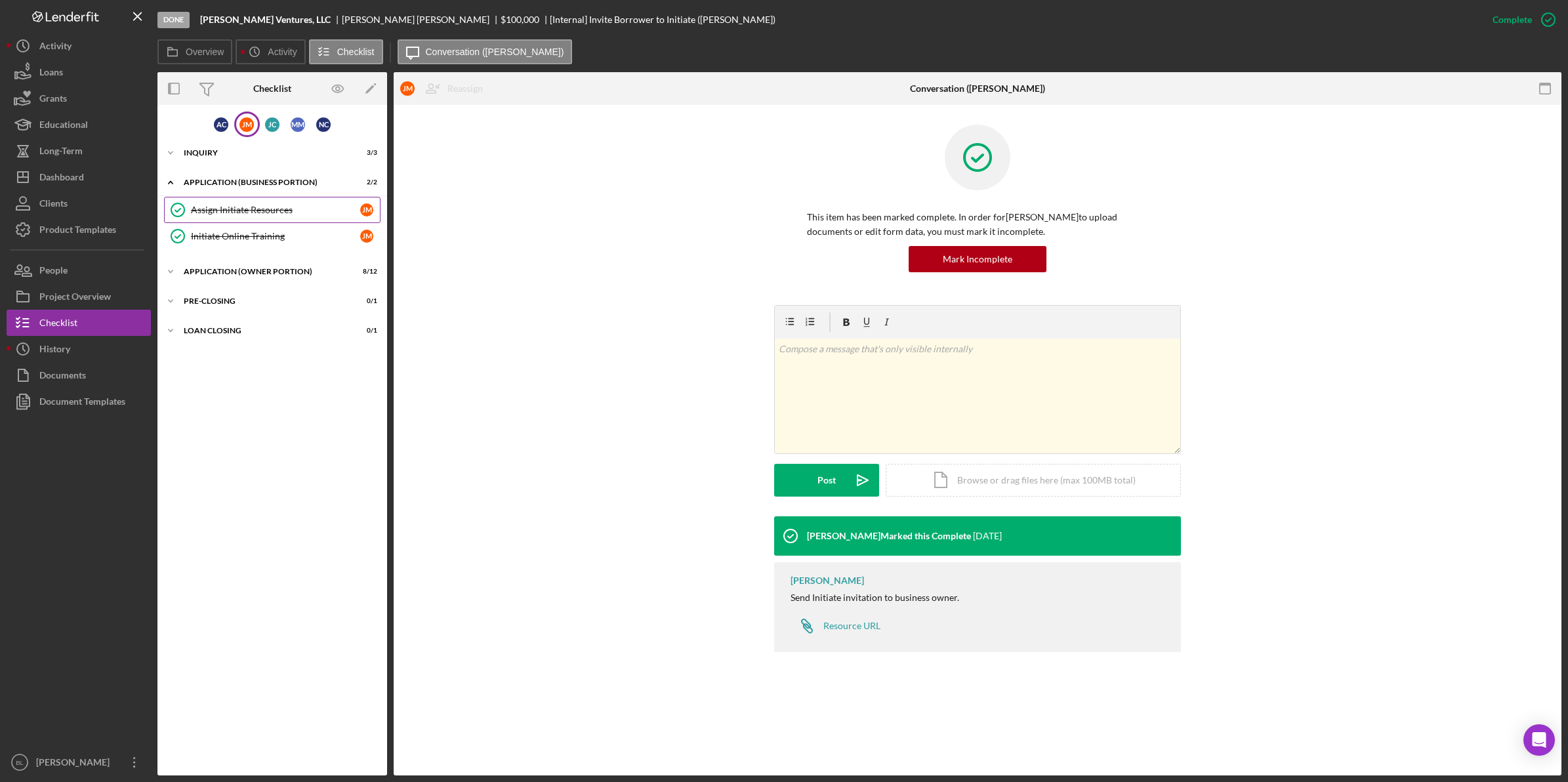
click at [232, 204] on div "Assign Initiate Resources" at bounding box center [275, 209] width 170 height 10
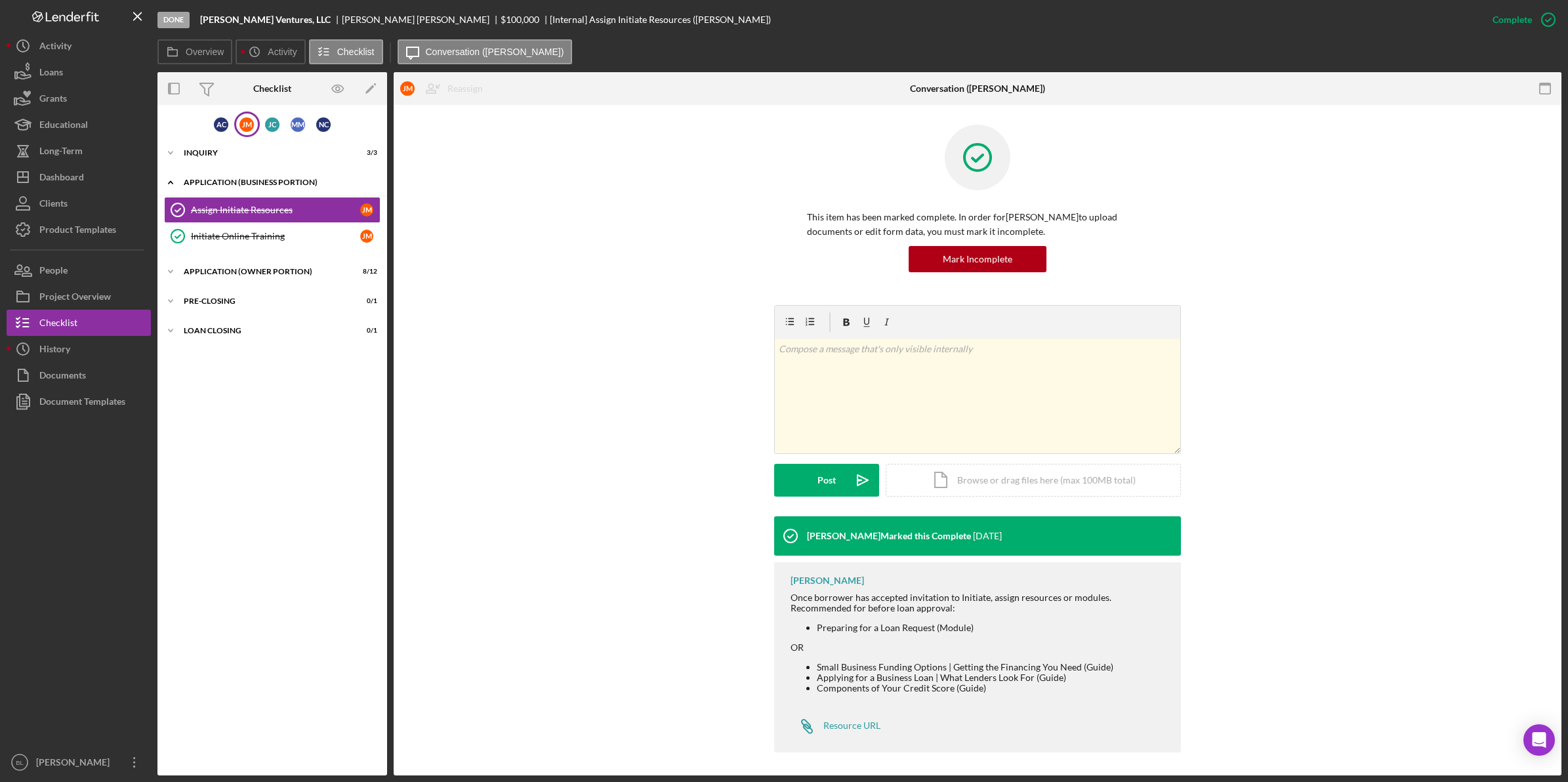
click at [208, 178] on div "APPLICATION (BUSINESS PORTION)" at bounding box center [277, 182] width 187 height 8
click at [212, 213] on div "APPLICATION (OWNER PORTION)" at bounding box center [277, 212] width 187 height 8
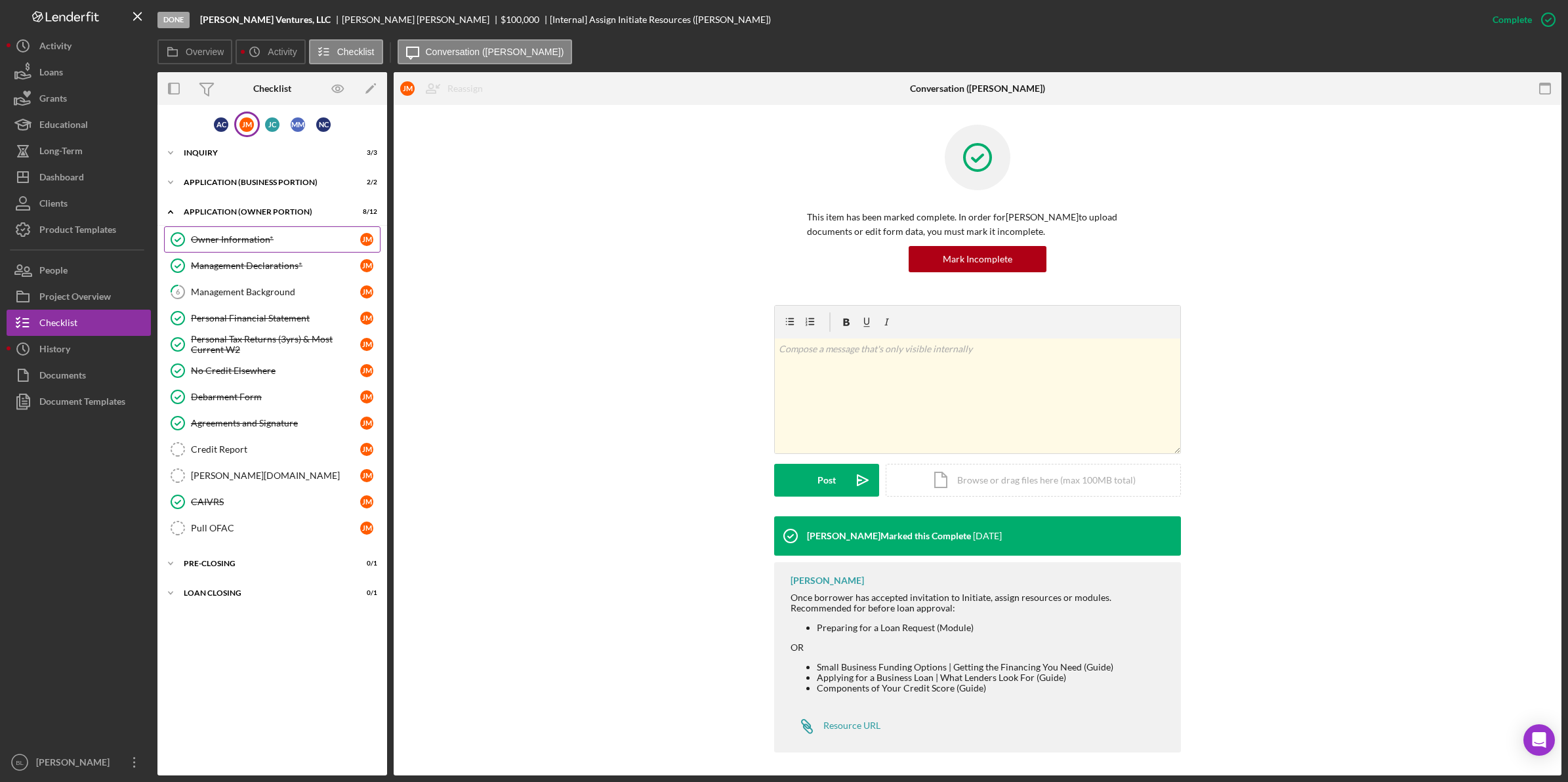
click at [213, 234] on div "Owner Information*" at bounding box center [275, 239] width 170 height 10
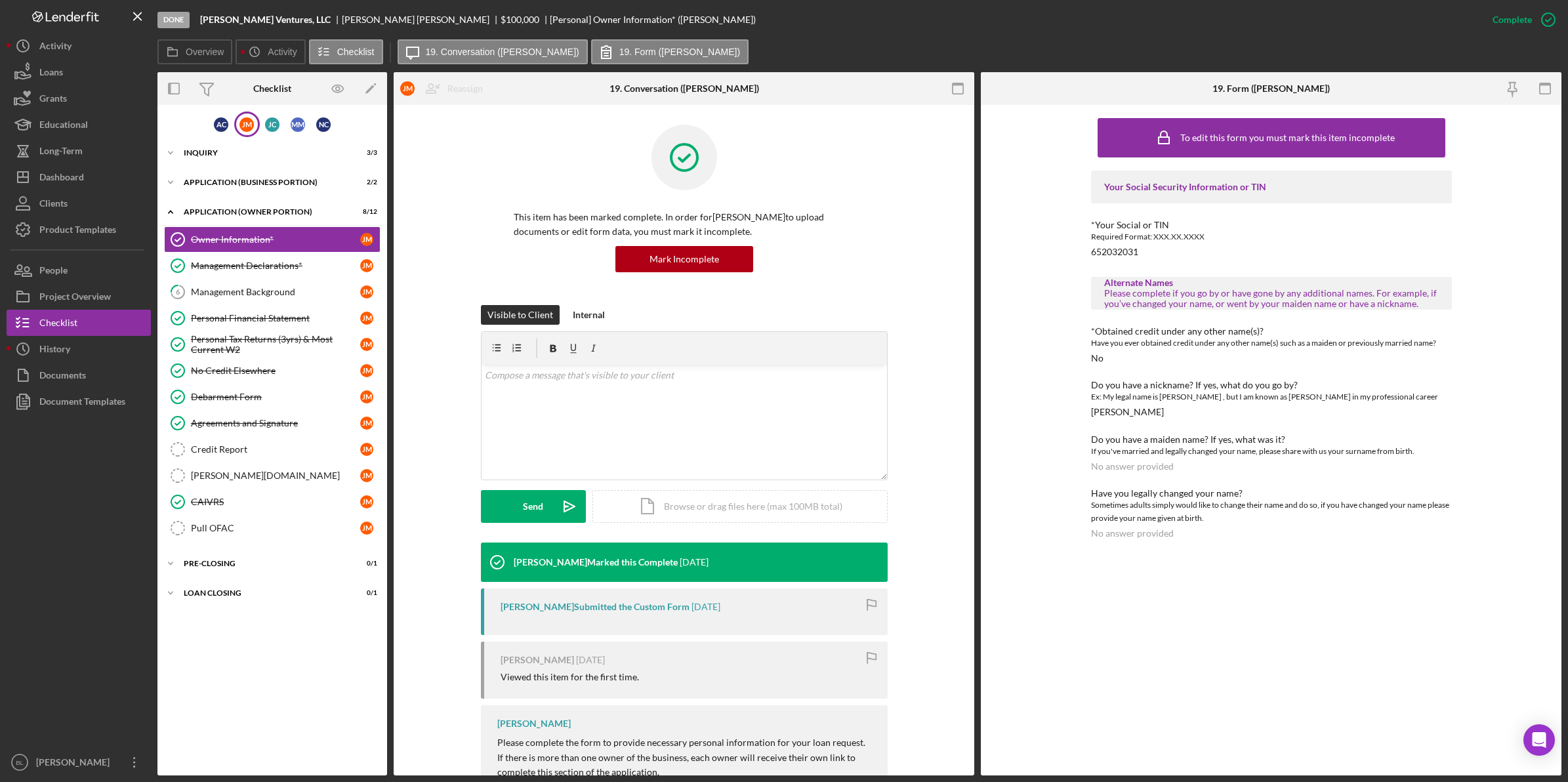
click at [1120, 625] on div "To edit this form you must mark this item incomplete Your Social Security Infor…" at bounding box center [1271, 440] width 361 height 657
click at [258, 265] on div "Management Declarations*" at bounding box center [275, 265] width 170 height 10
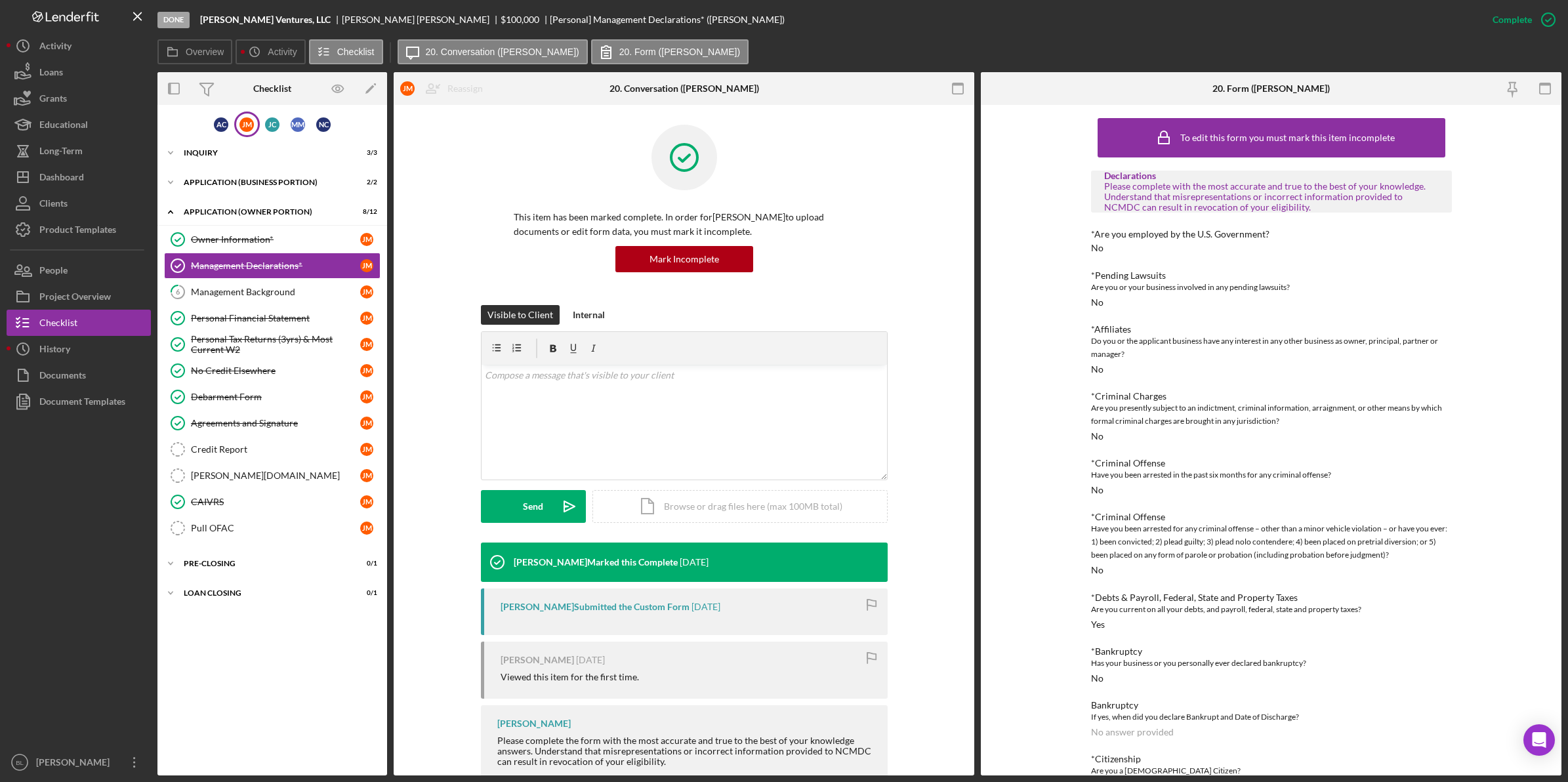
click at [1254, 523] on div "To edit this form you must mark this item incomplete Declarations Please comple…" at bounding box center [1270, 440] width 580 height 670
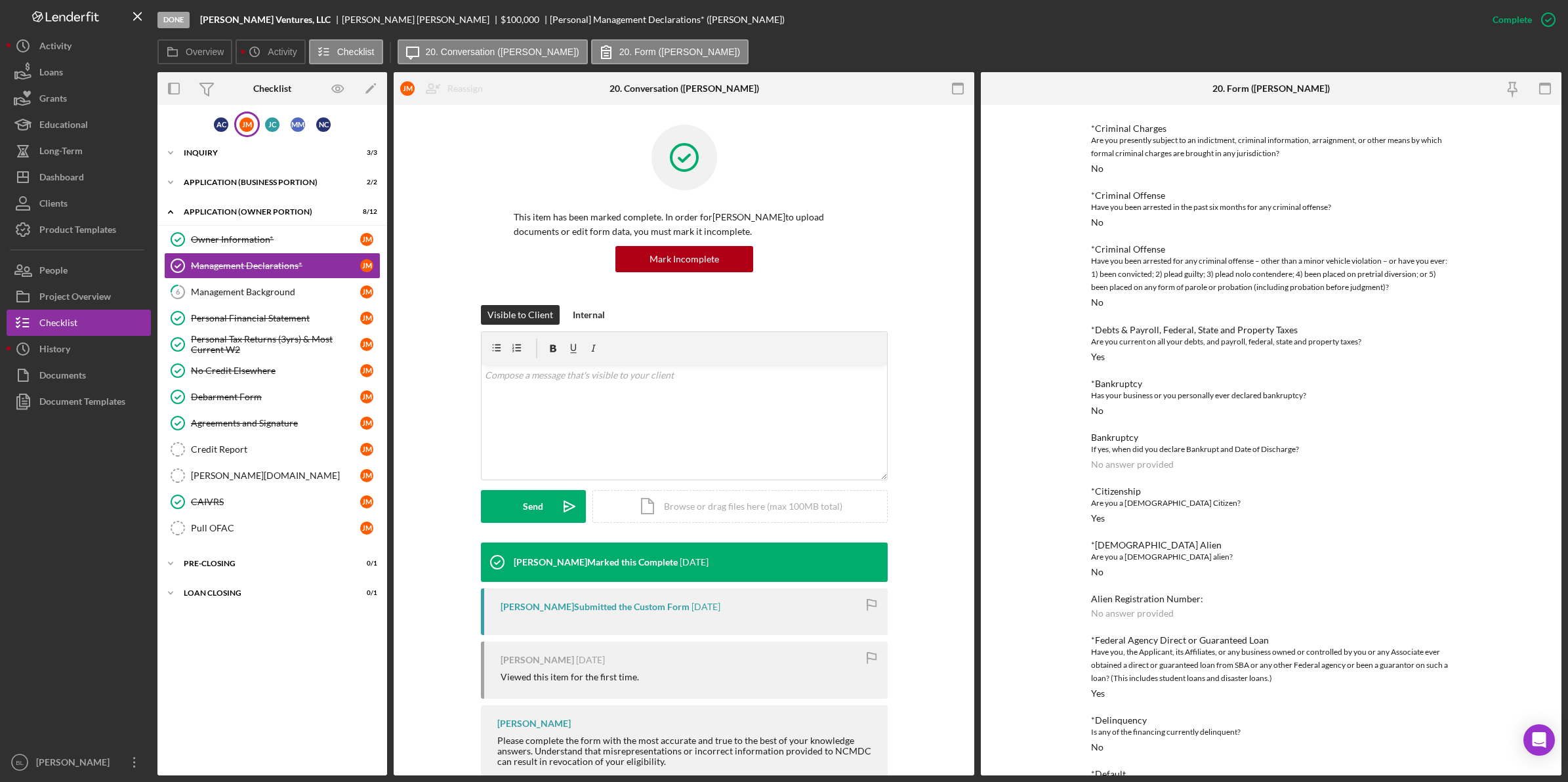
scroll to position [318, 0]
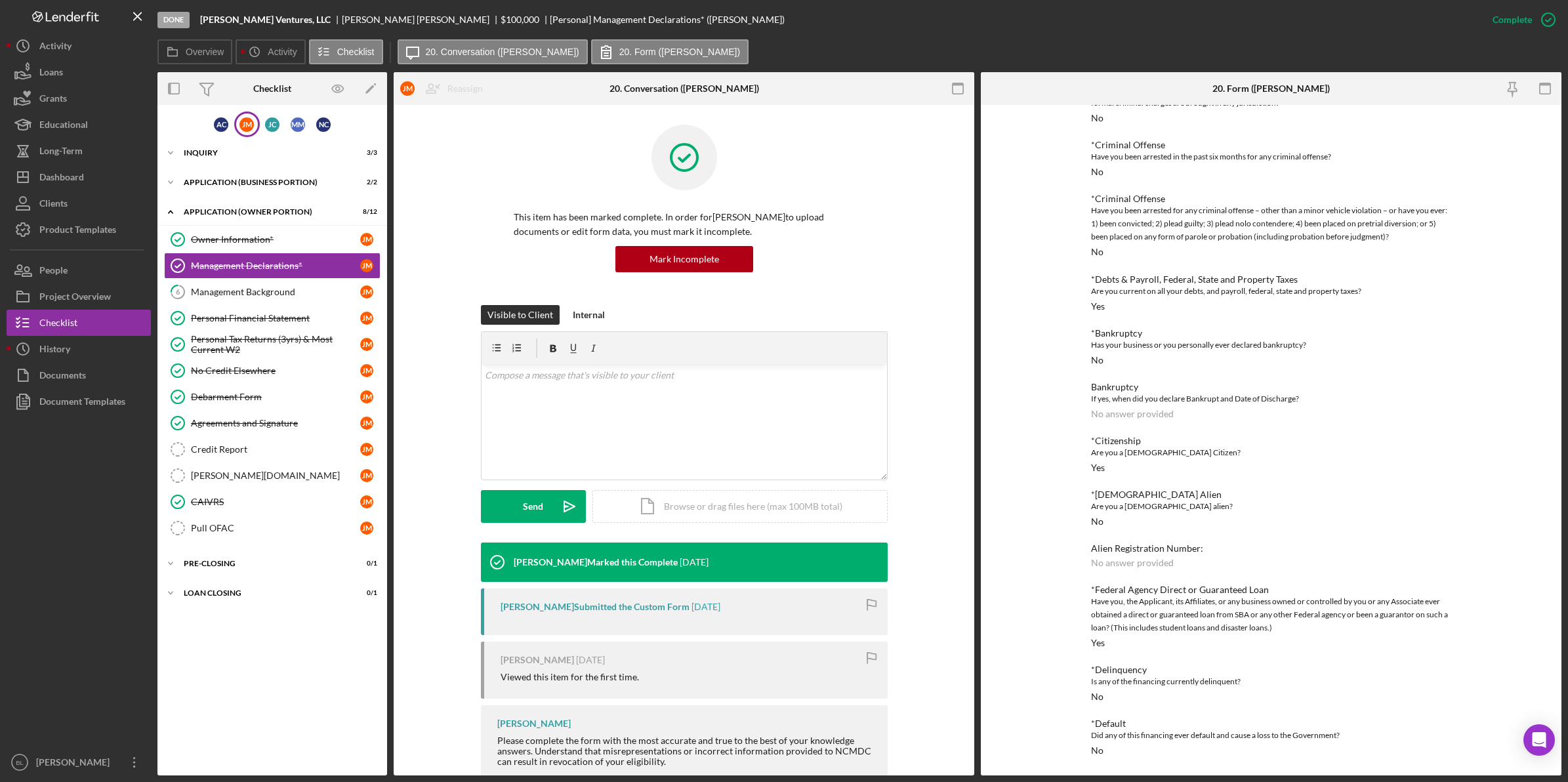
click at [1254, 46] on div "Overview Icon/History Activity Checklist Icon/Message 20. Conversation ([PERSON…" at bounding box center [859, 52] width 1404 height 26
click at [222, 295] on div "Management Background" at bounding box center [275, 292] width 170 height 10
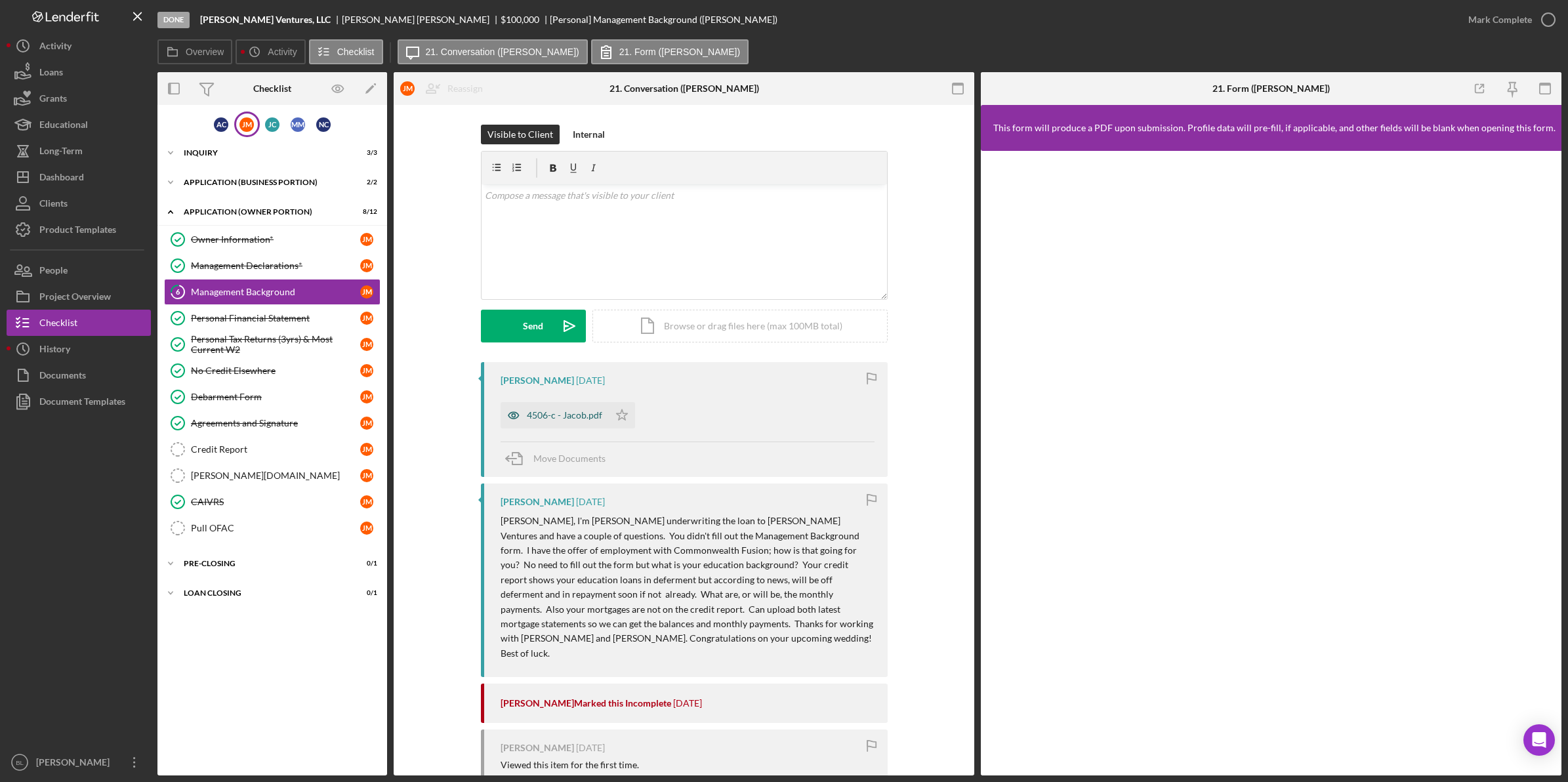
click at [557, 412] on div "4506-c - Jacob.pdf" at bounding box center [564, 415] width 75 height 10
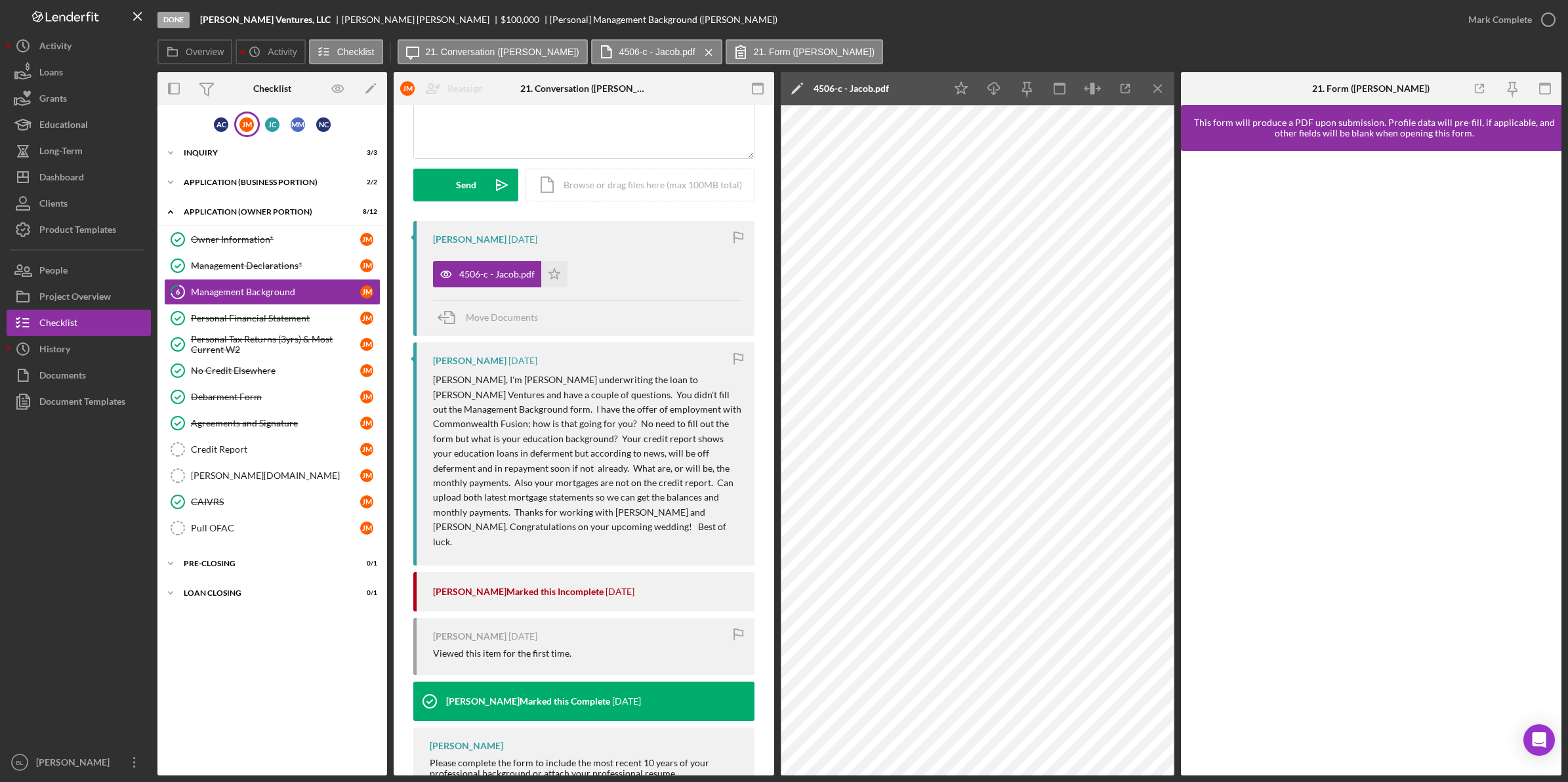
scroll to position [174, 0]
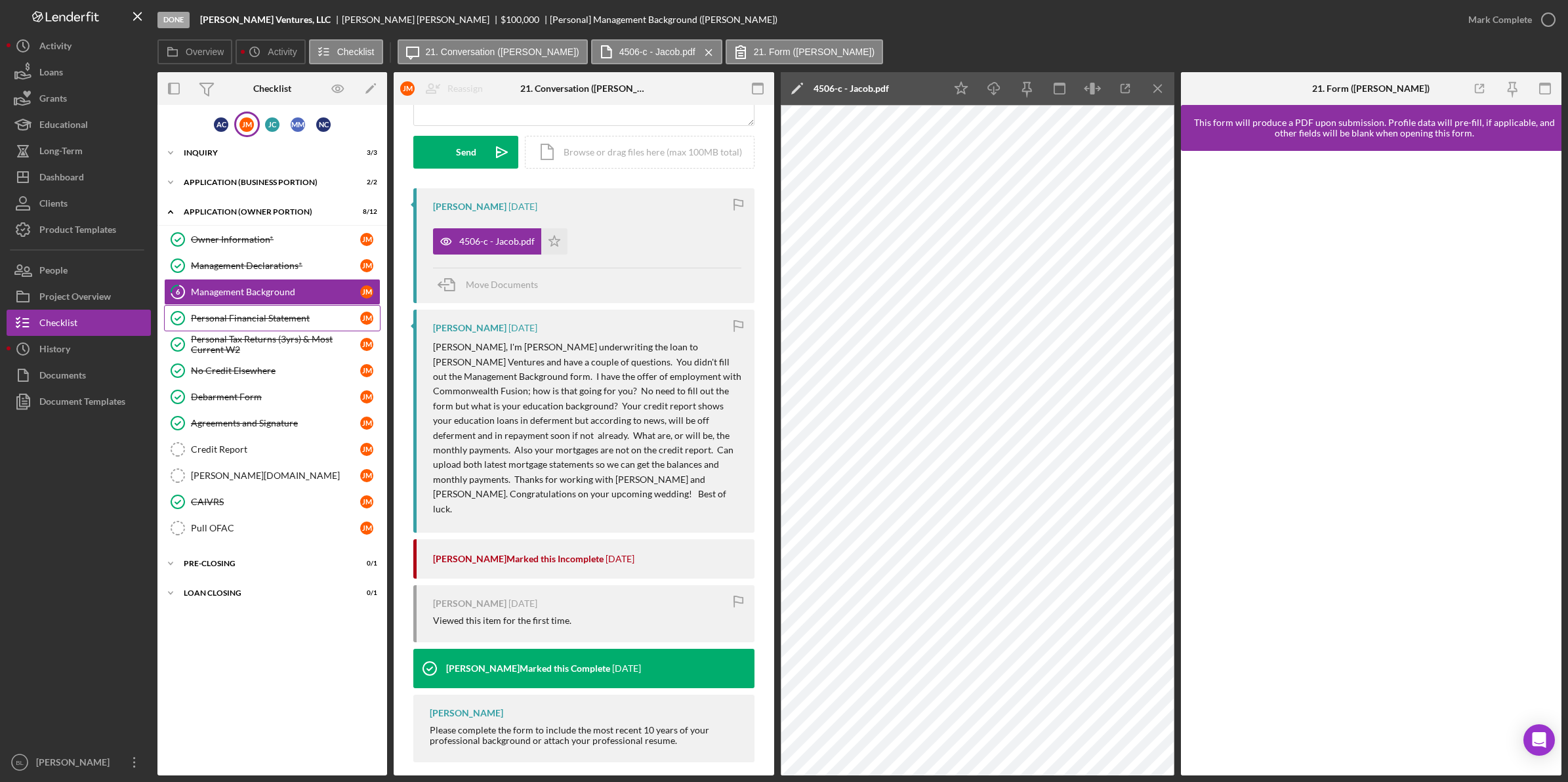
click at [253, 310] on link "Personal Financial Statement Personal Financial Statement [PERSON_NAME]" at bounding box center [272, 318] width 217 height 26
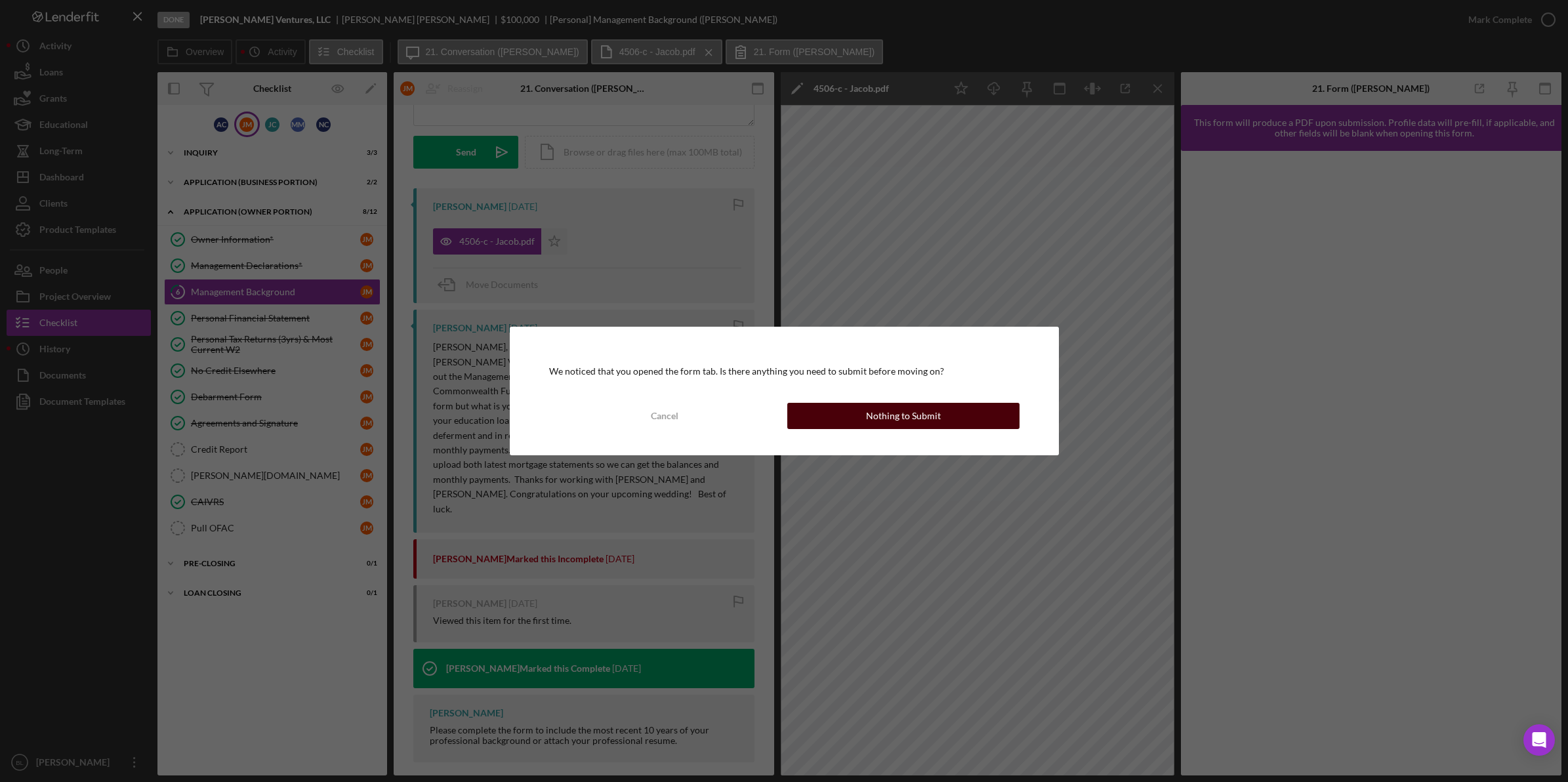
click at [875, 410] on div "Nothing to Submit" at bounding box center [903, 416] width 75 height 26
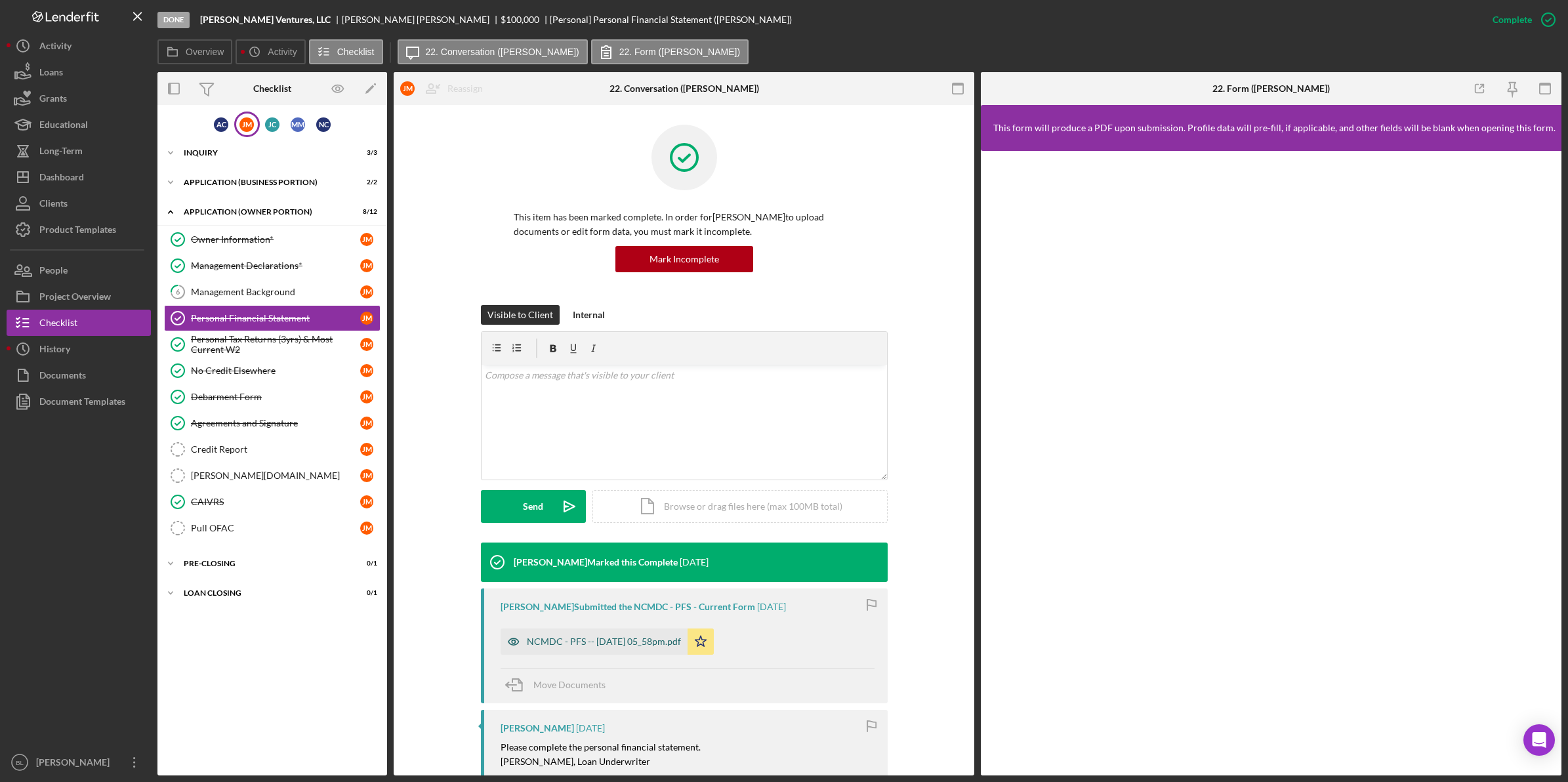
click at [593, 625] on div "NCMDC - PFS -- [DATE] 05_58pm.pdf" at bounding box center [604, 641] width 154 height 10
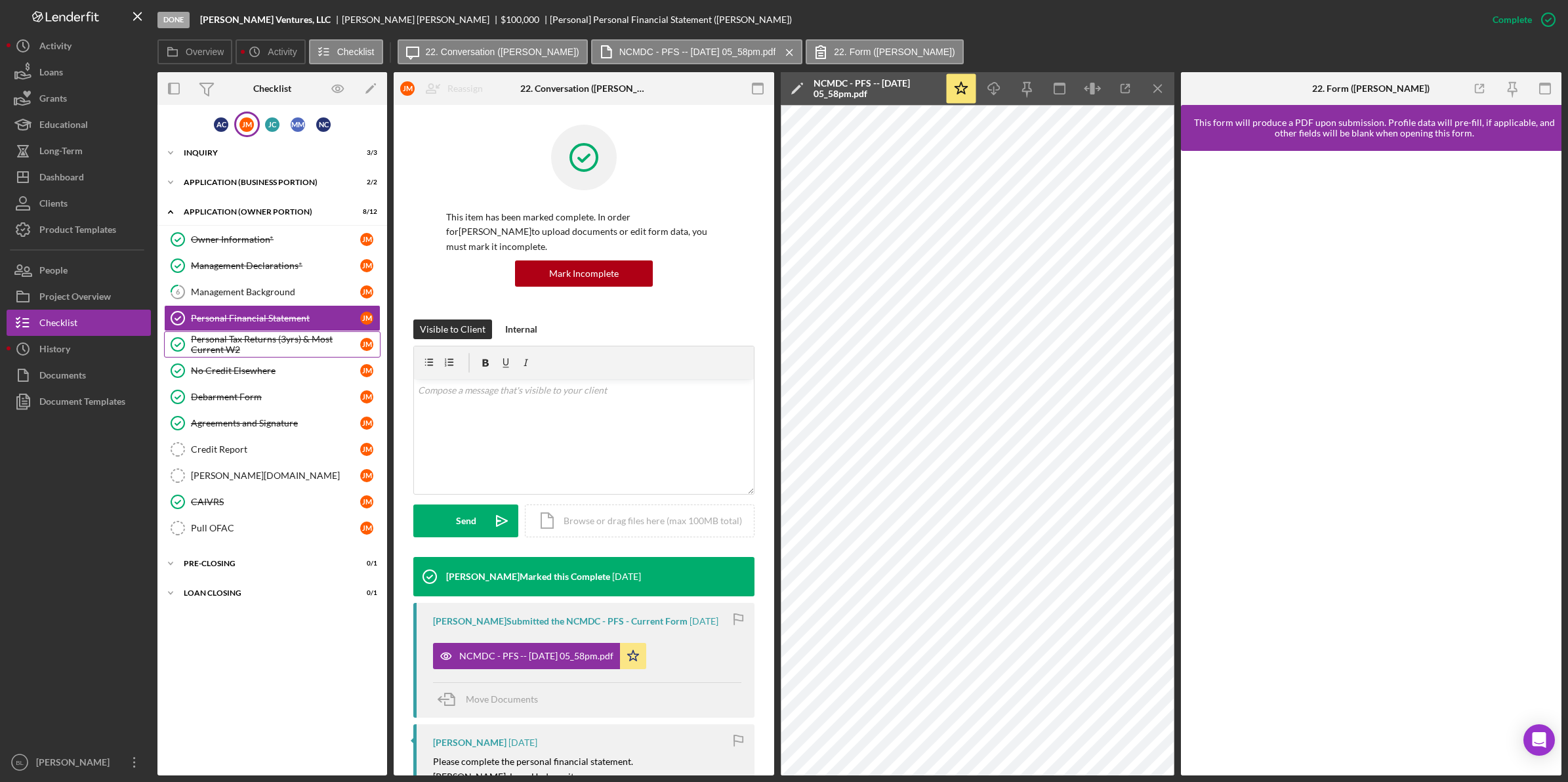
click at [243, 348] on div "Personal Tax Returns (3yrs) & Most Current W2" at bounding box center [275, 344] width 170 height 21
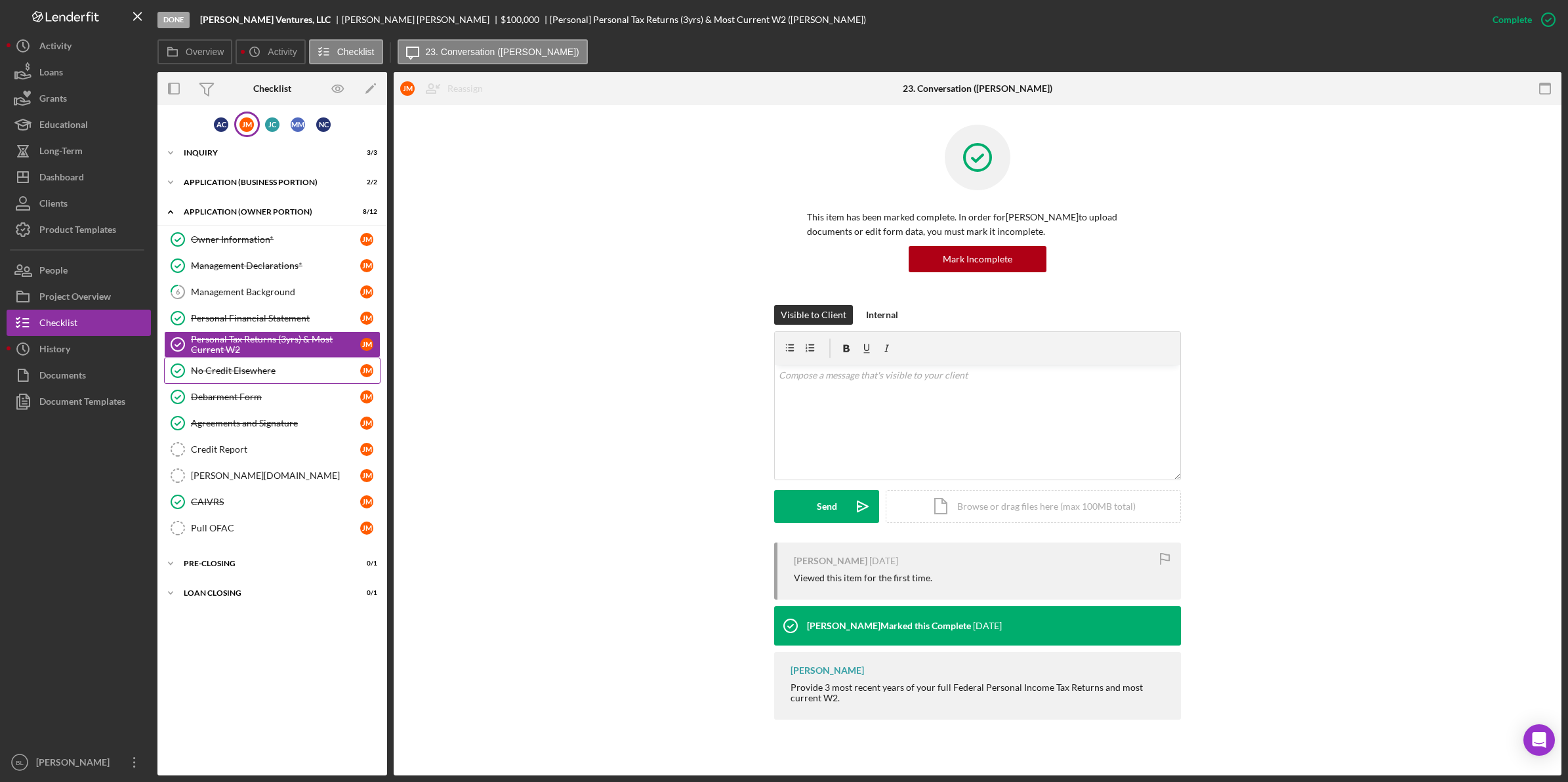
click at [250, 372] on div "No Credit Elsewhere" at bounding box center [275, 370] width 170 height 10
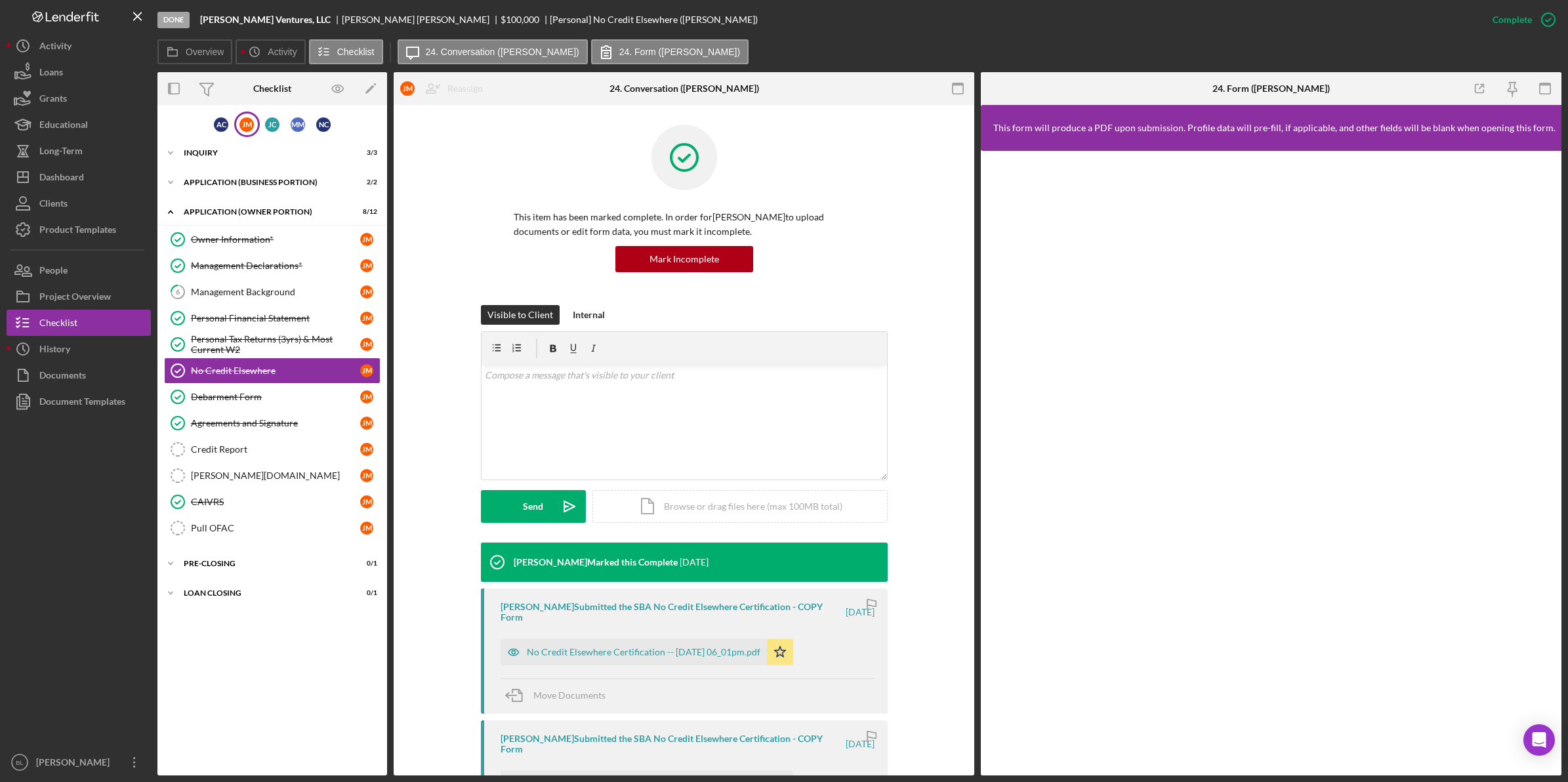
drag, startPoint x: 1046, startPoint y: 31, endPoint x: 841, endPoint y: 25, distance: 205.1
click at [1046, 31] on div "Done [PERSON_NAME] Ventures, LLC [PERSON_NAME] $100,000 [Personal] No Credit El…" at bounding box center [818, 20] width 1322 height 39
click at [67, 228] on div "Product Templates" at bounding box center [78, 231] width 77 height 30
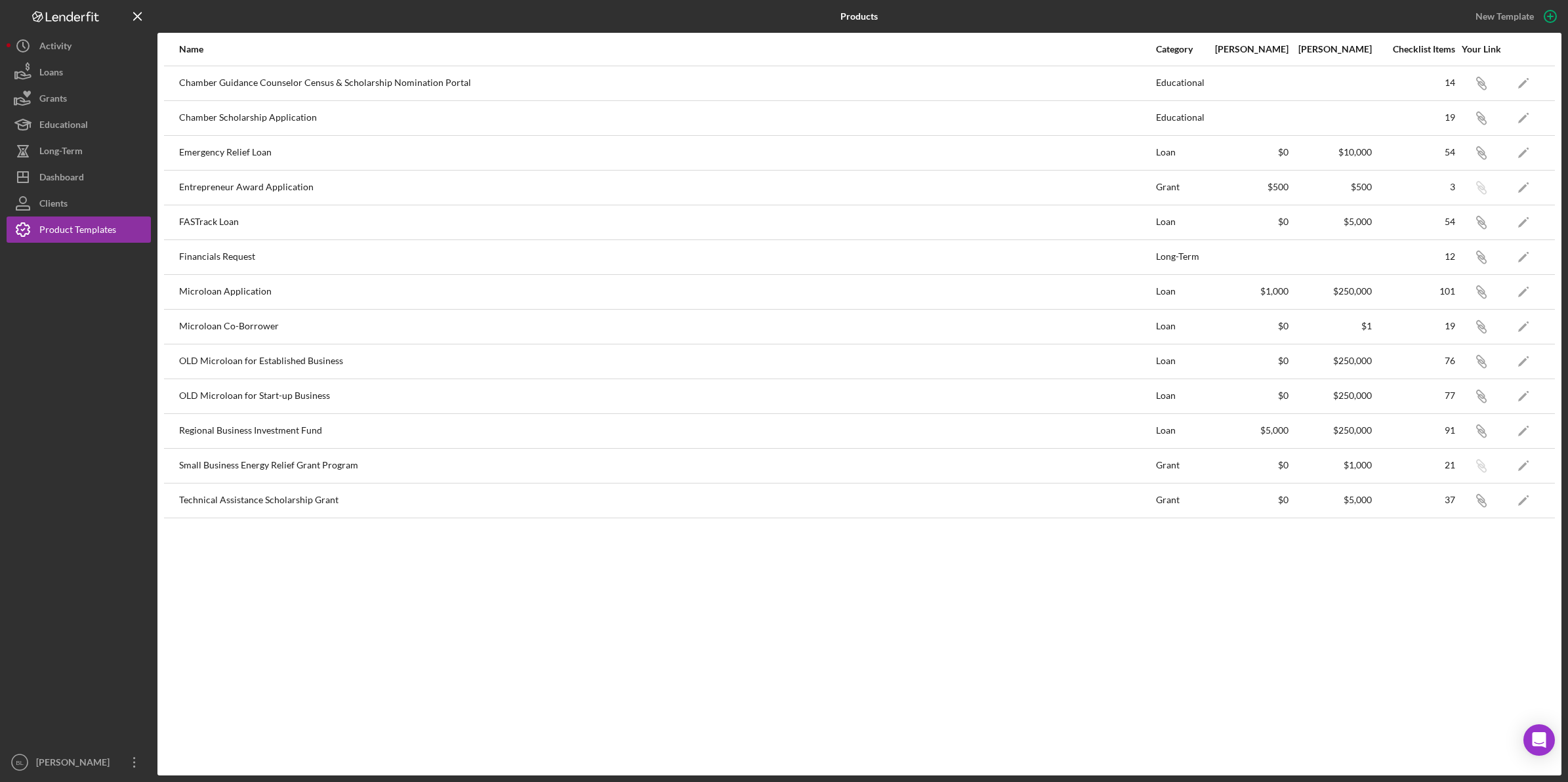
drag, startPoint x: 917, startPoint y: 628, endPoint x: 1006, endPoint y: 350, distance: 291.9
click at [916, 625] on div "Name Category Min Amount Max Amount Checklist Items Your Link Chamber Guidance …" at bounding box center [859, 404] width 1404 height 743
click at [1254, 329] on polygon "button" at bounding box center [1522, 327] width 9 height 9
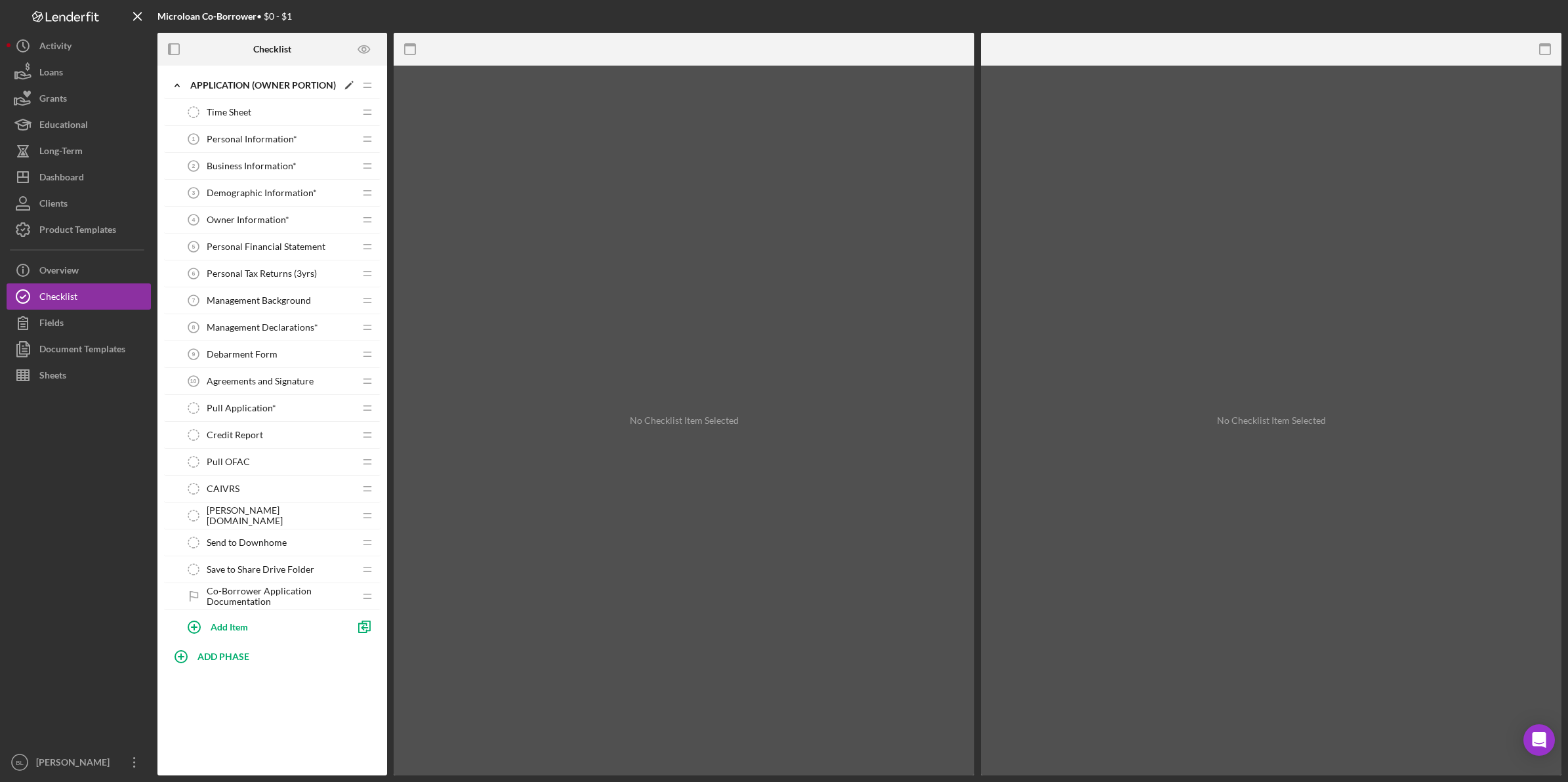
click at [217, 86] on div "APPLICATION (OWNER PORTION)" at bounding box center [264, 85] width 147 height 10
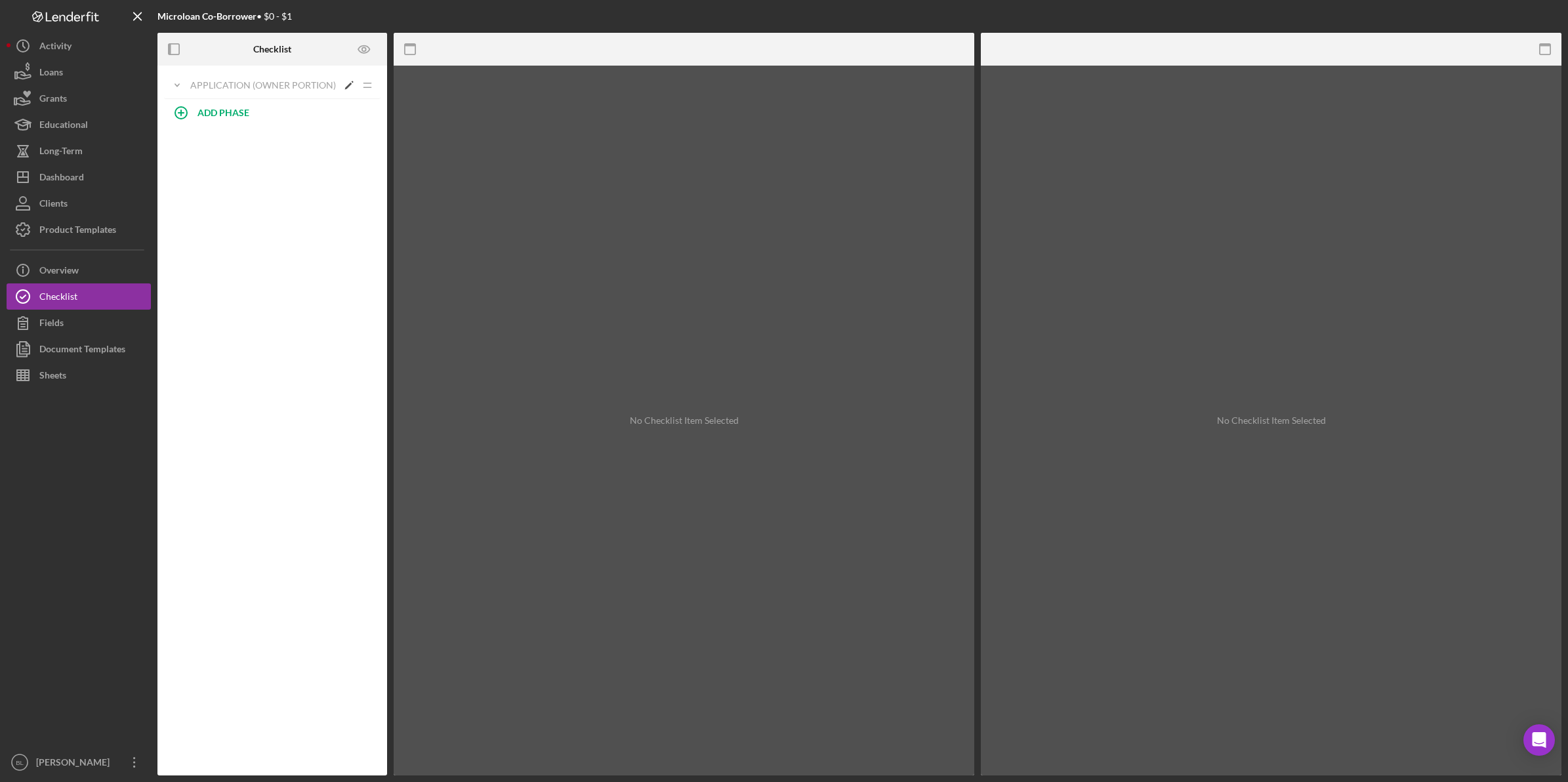
click at [217, 86] on div "APPLICATION (OWNER PORTION)" at bounding box center [264, 85] width 147 height 10
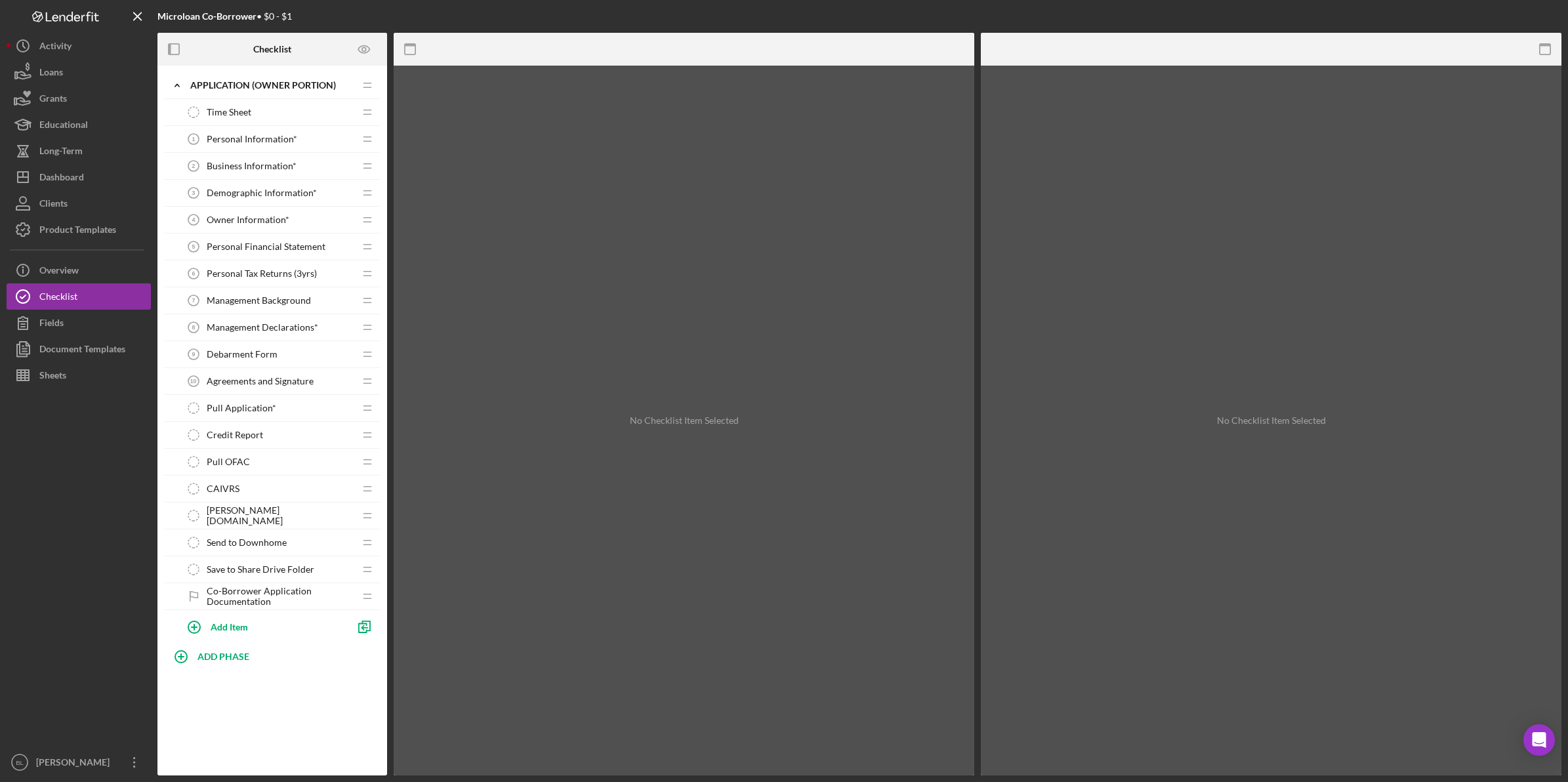
click at [817, 623] on div "No Checklist Item Selected" at bounding box center [683, 420] width 580 height 710
